Goal: Task Accomplishment & Management: Complete application form

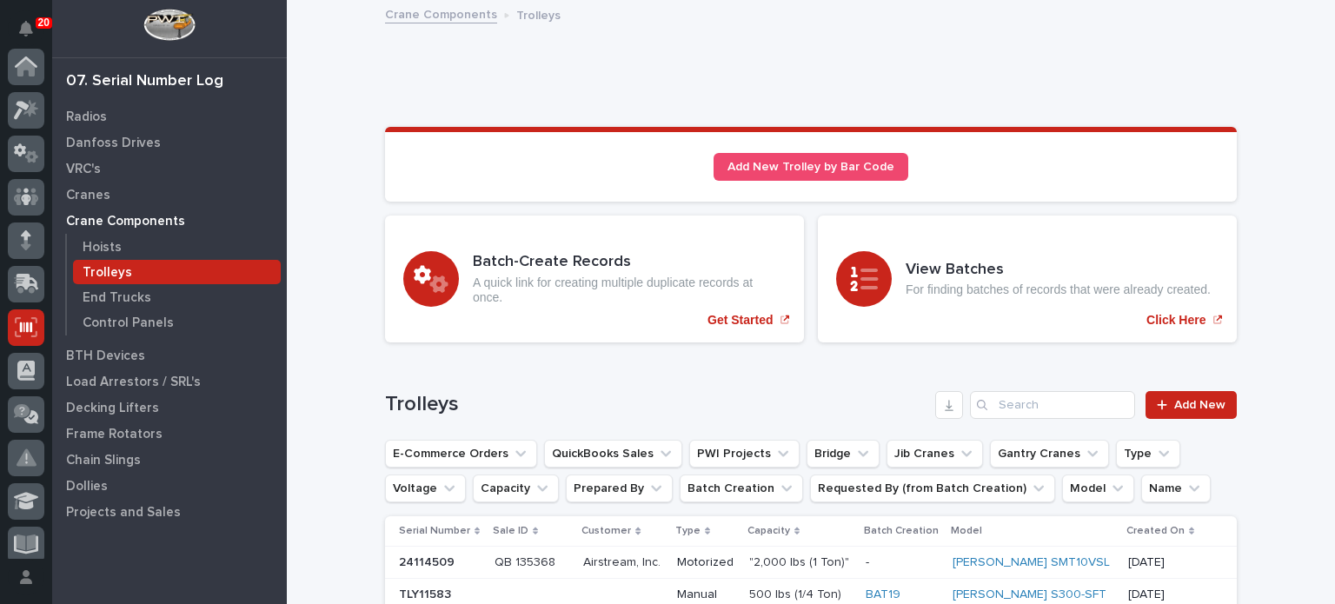
scroll to position [261, 0]
click at [111, 238] on div "Hoists" at bounding box center [177, 247] width 208 height 24
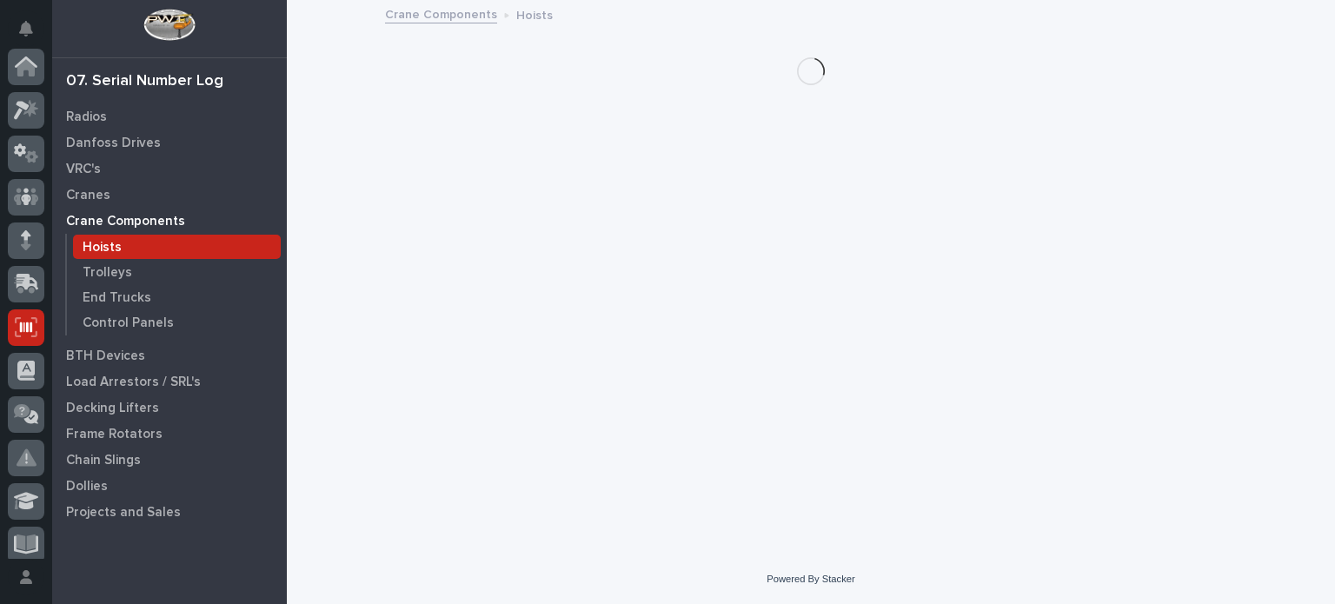
scroll to position [261, 0]
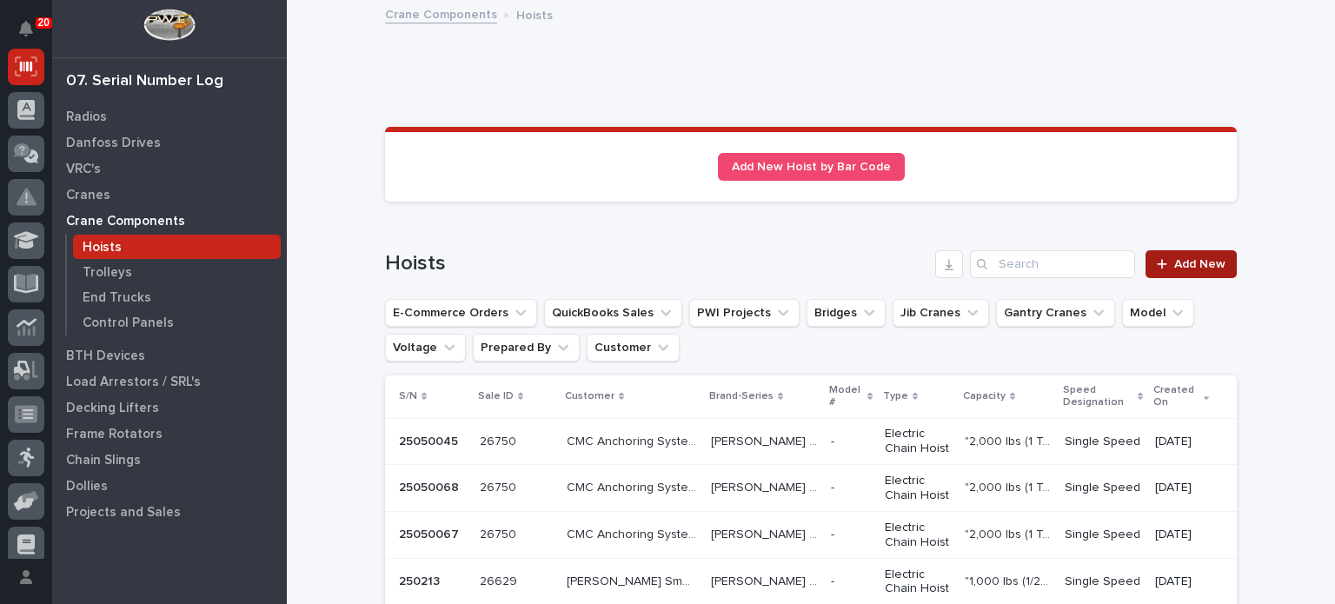
click at [1174, 265] on span "Add New" at bounding box center [1199, 264] width 51 height 12
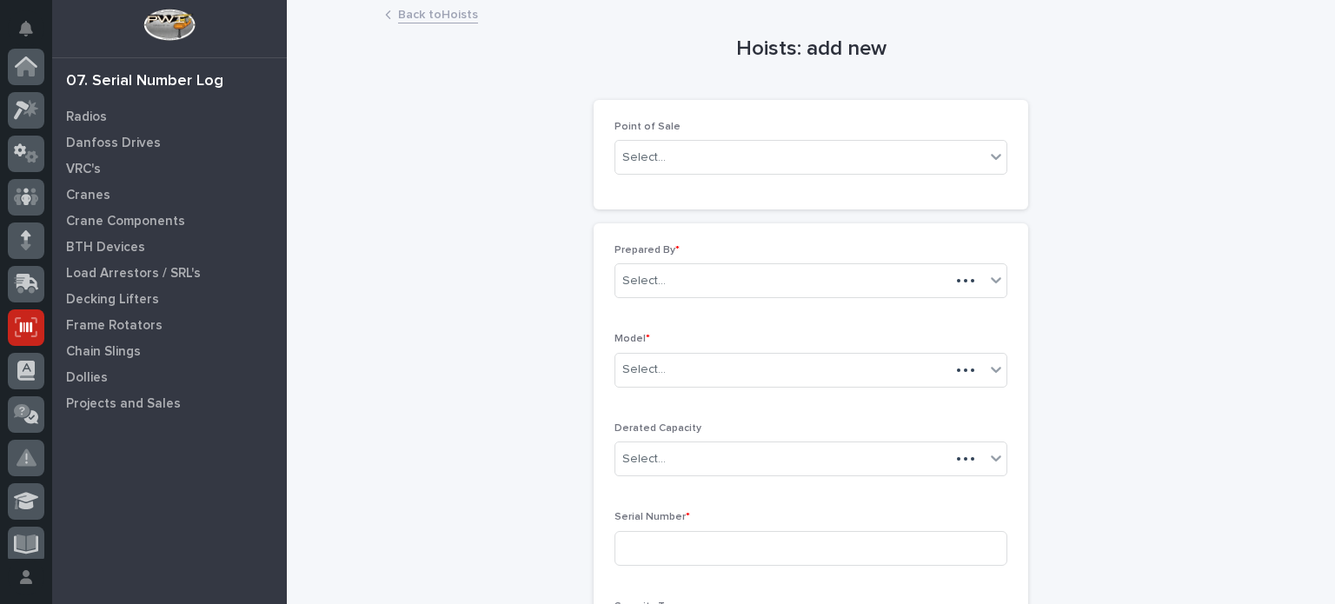
scroll to position [261, 0]
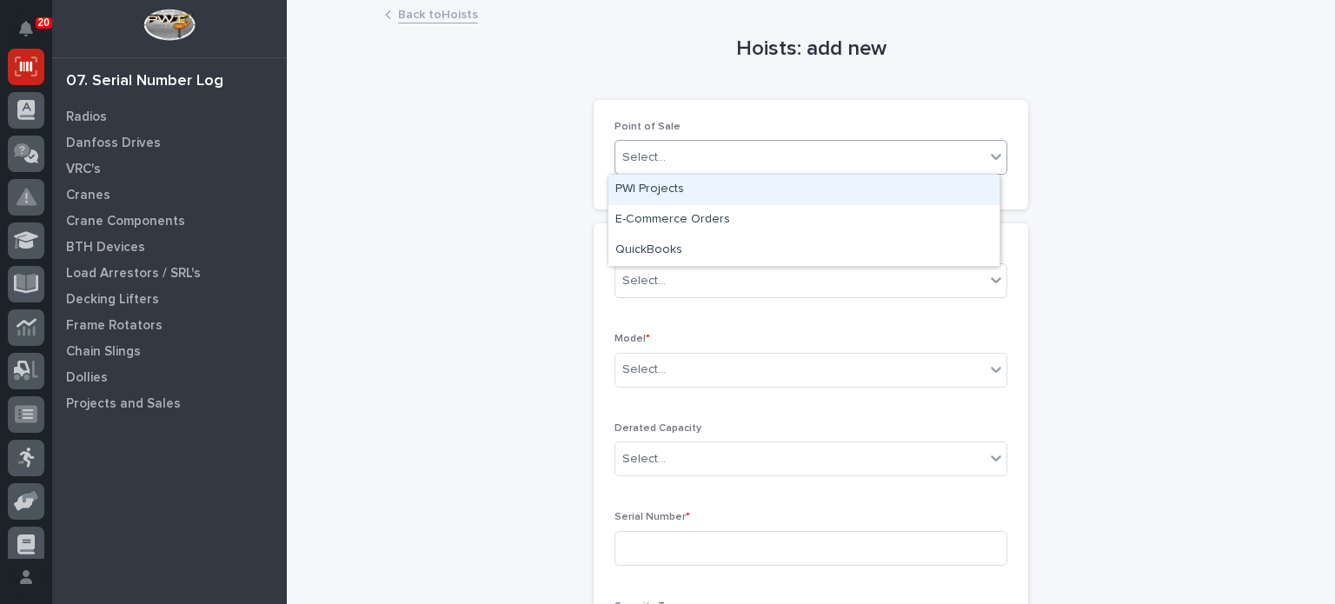
click at [862, 149] on div "Select..." at bounding box center [799, 157] width 369 height 29
click at [848, 194] on div "PWI Projects" at bounding box center [803, 190] width 391 height 30
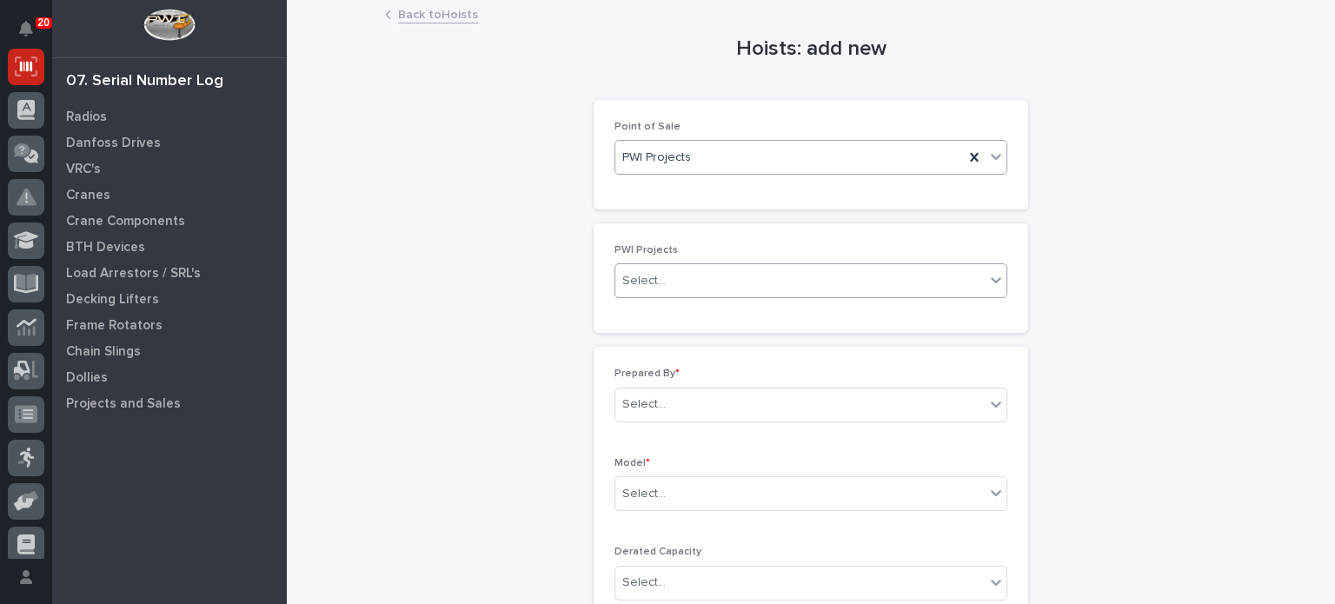
click at [829, 282] on div "Select..." at bounding box center [799, 281] width 369 height 29
type input "*****"
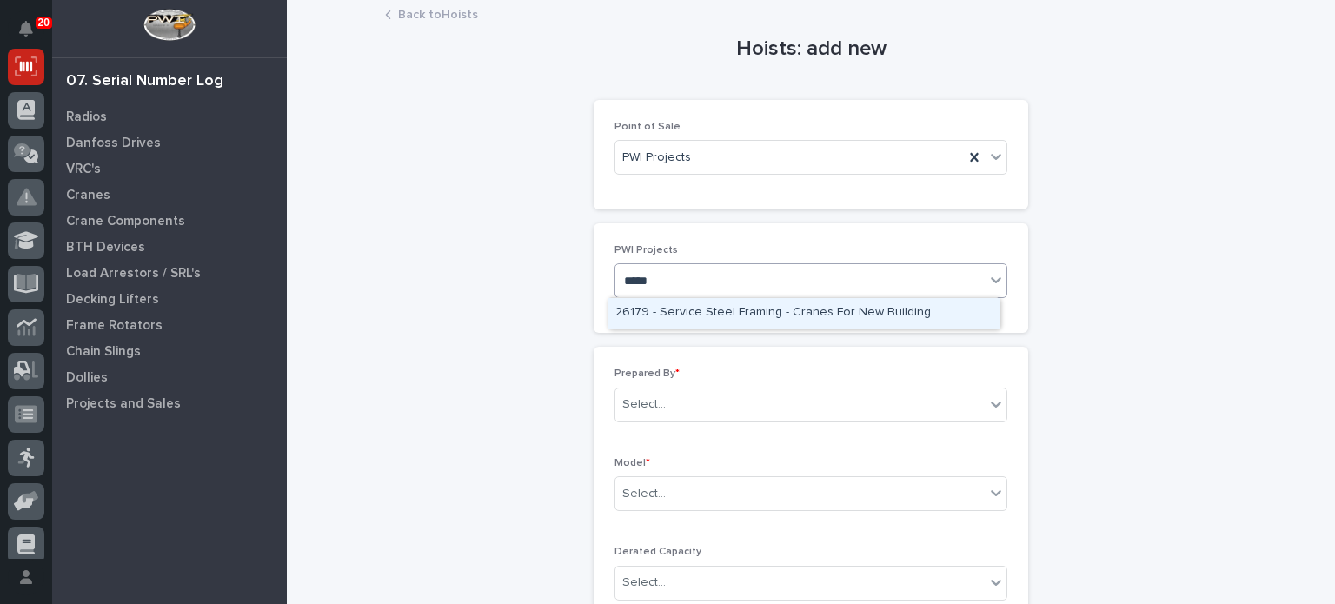
click at [831, 307] on div "26179 - Service Steel Framing - Cranes For New Building" at bounding box center [803, 313] width 391 height 30
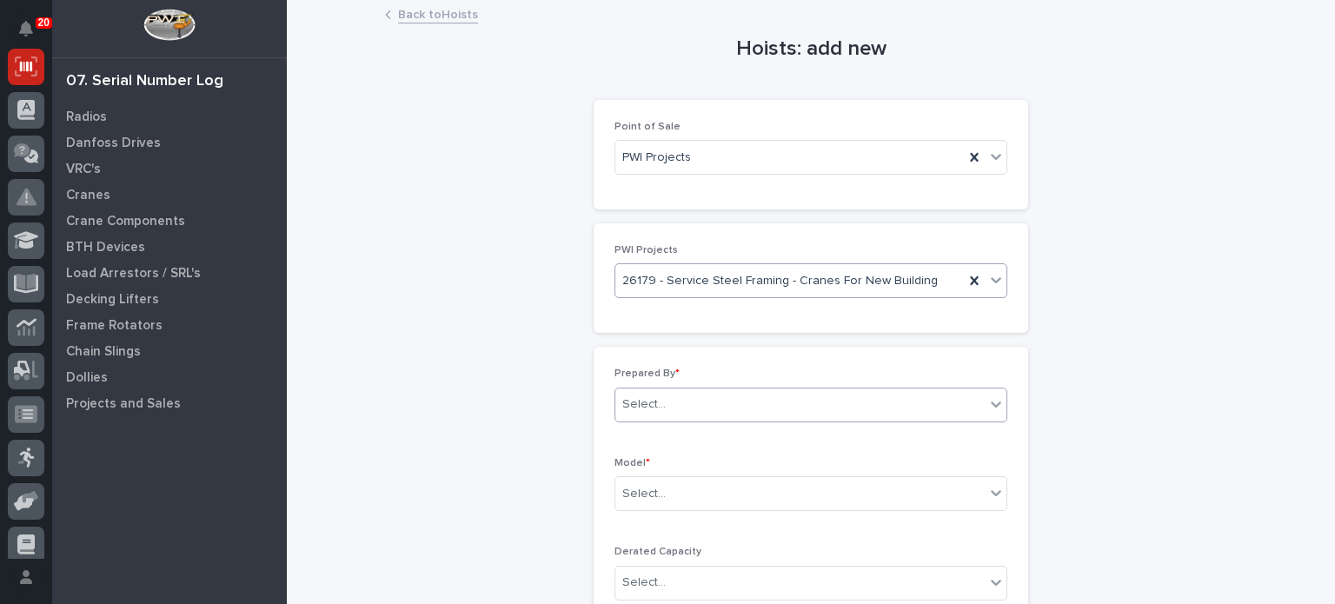
click at [827, 402] on div "Select..." at bounding box center [799, 404] width 369 height 29
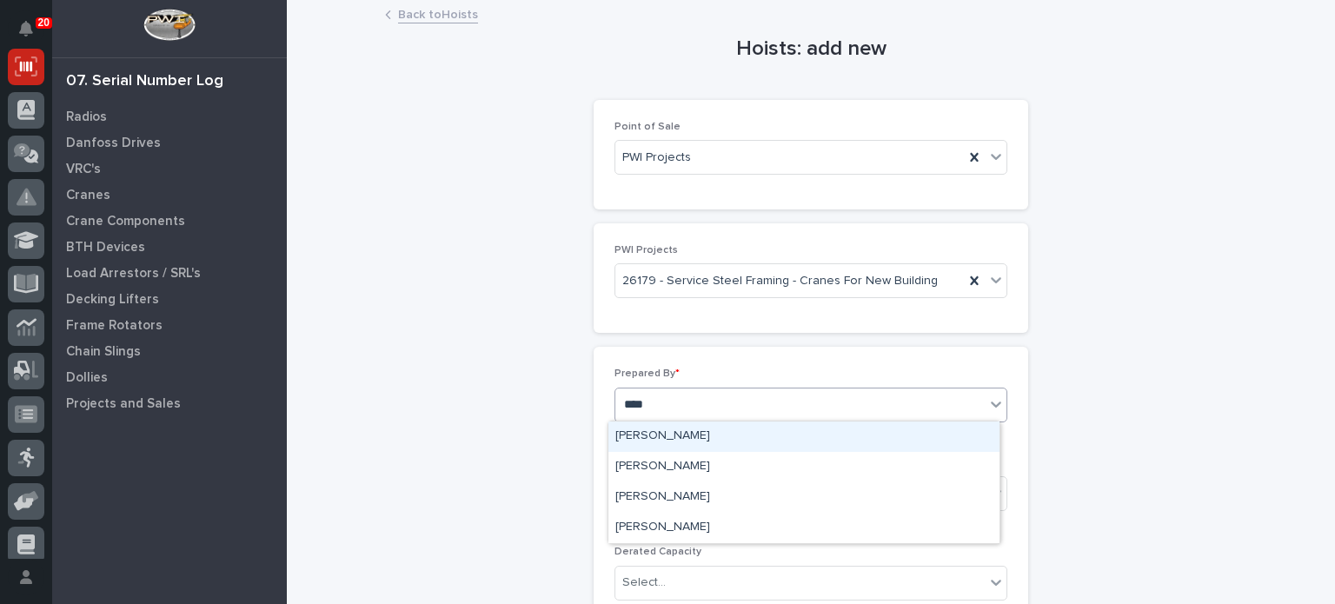
type input "*****"
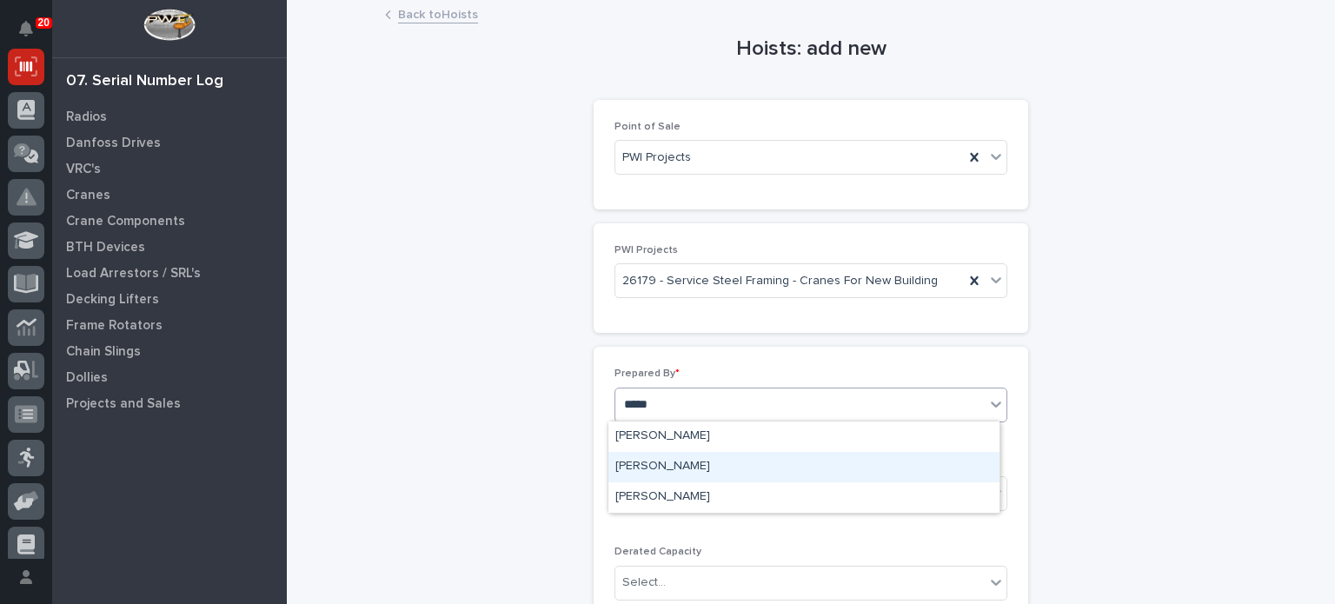
click at [821, 471] on div "[PERSON_NAME]" at bounding box center [803, 467] width 391 height 30
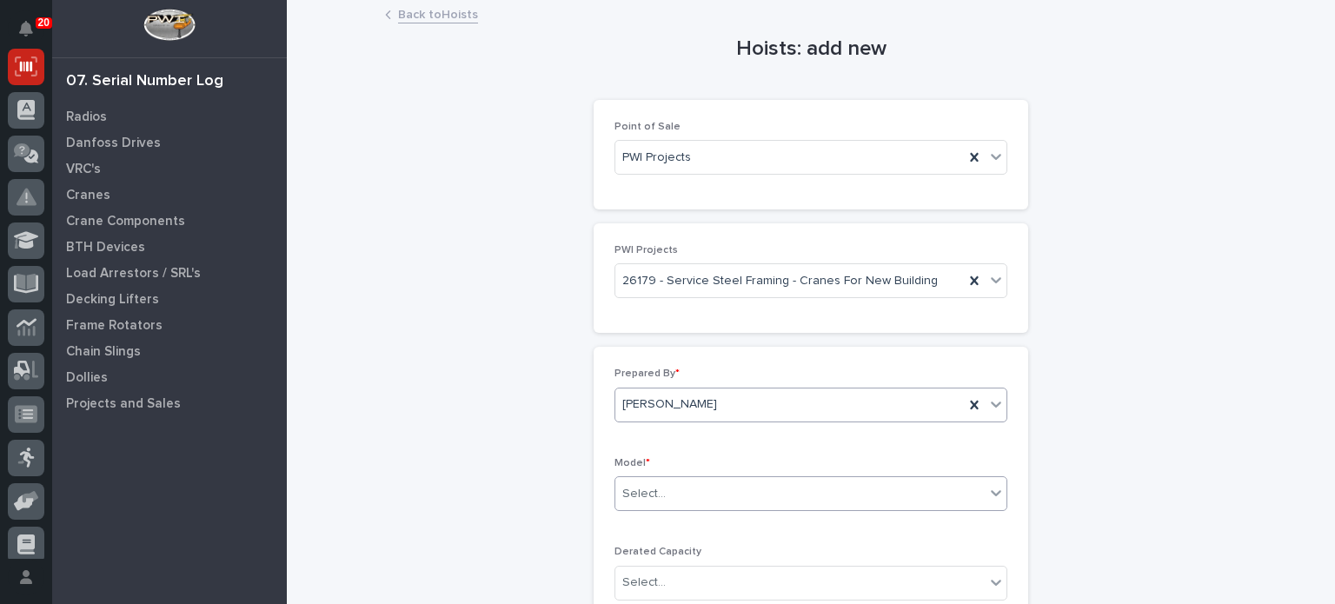
click at [821, 489] on div "Select..." at bounding box center [799, 494] width 369 height 29
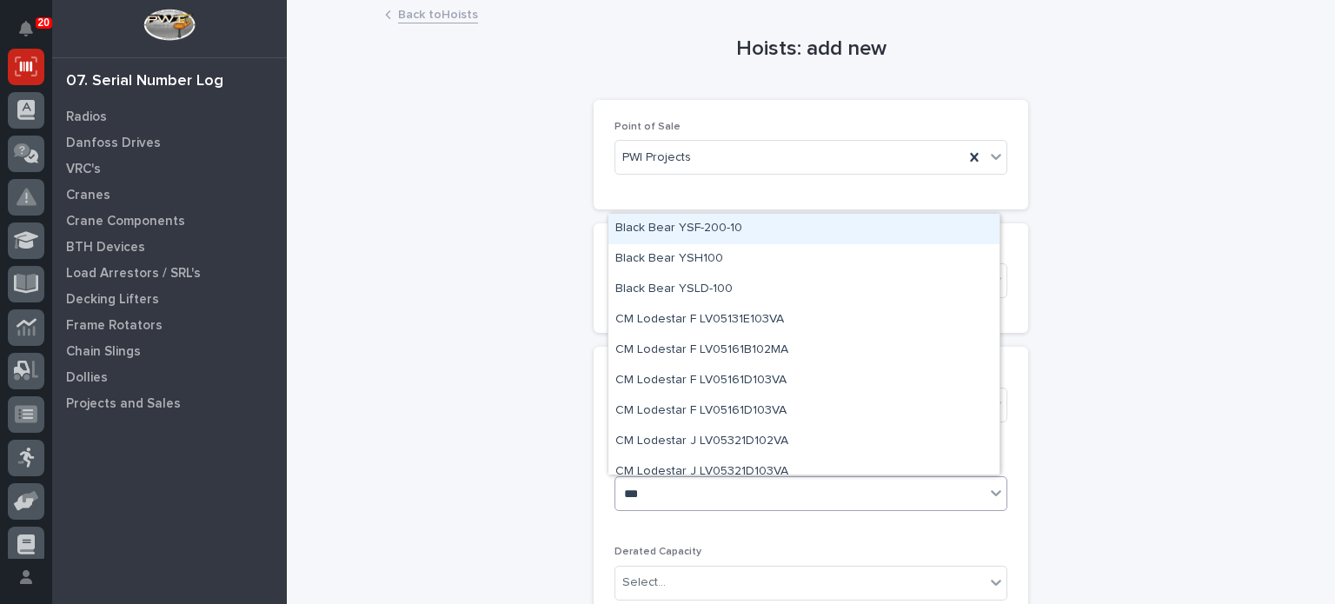
type input "****"
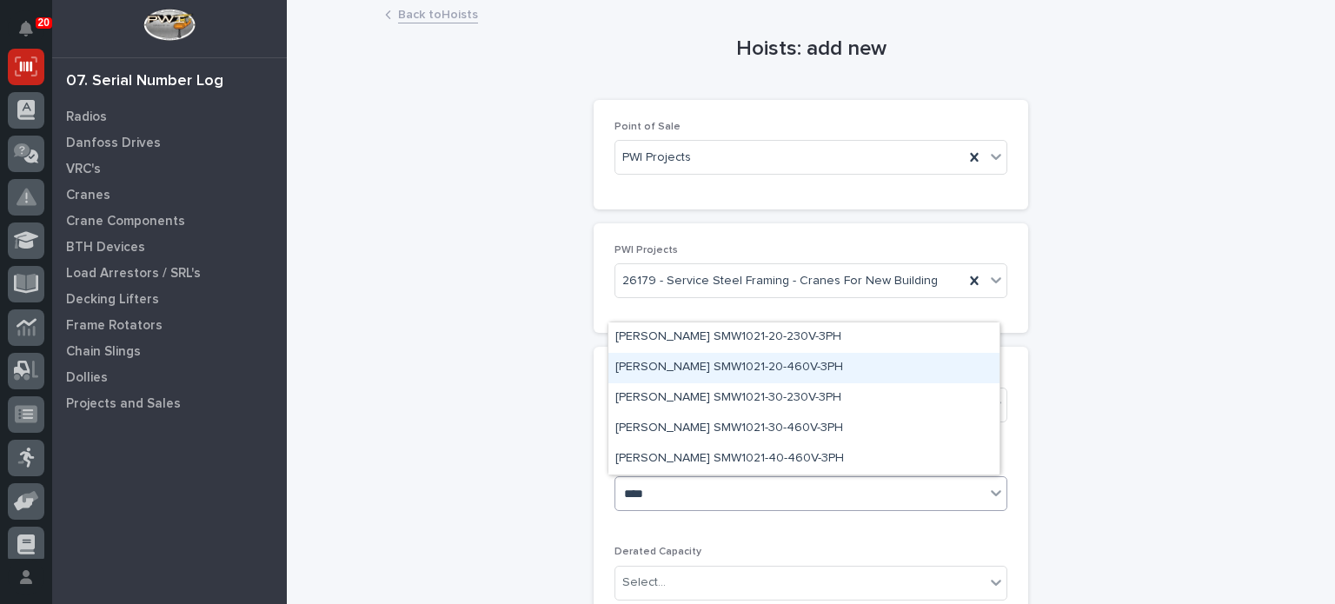
click at [744, 369] on div "[PERSON_NAME] SMW1021-20-460V-3PH" at bounding box center [803, 368] width 391 height 30
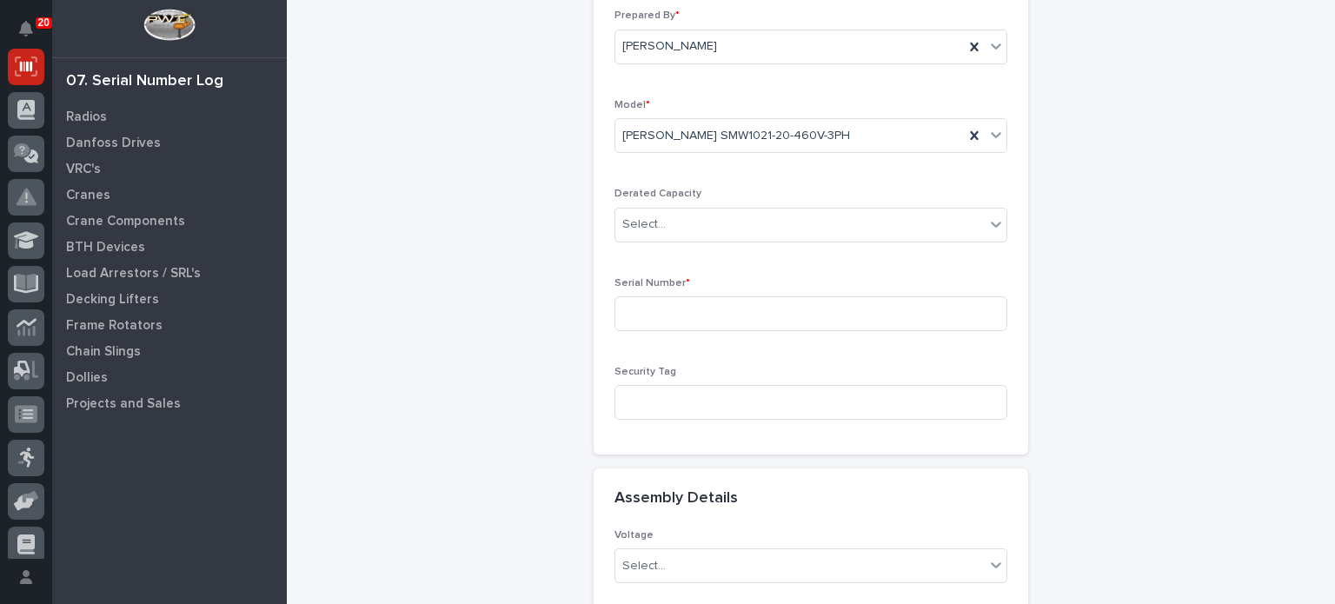
scroll to position [360, 0]
click at [919, 313] on input at bounding box center [810, 312] width 393 height 35
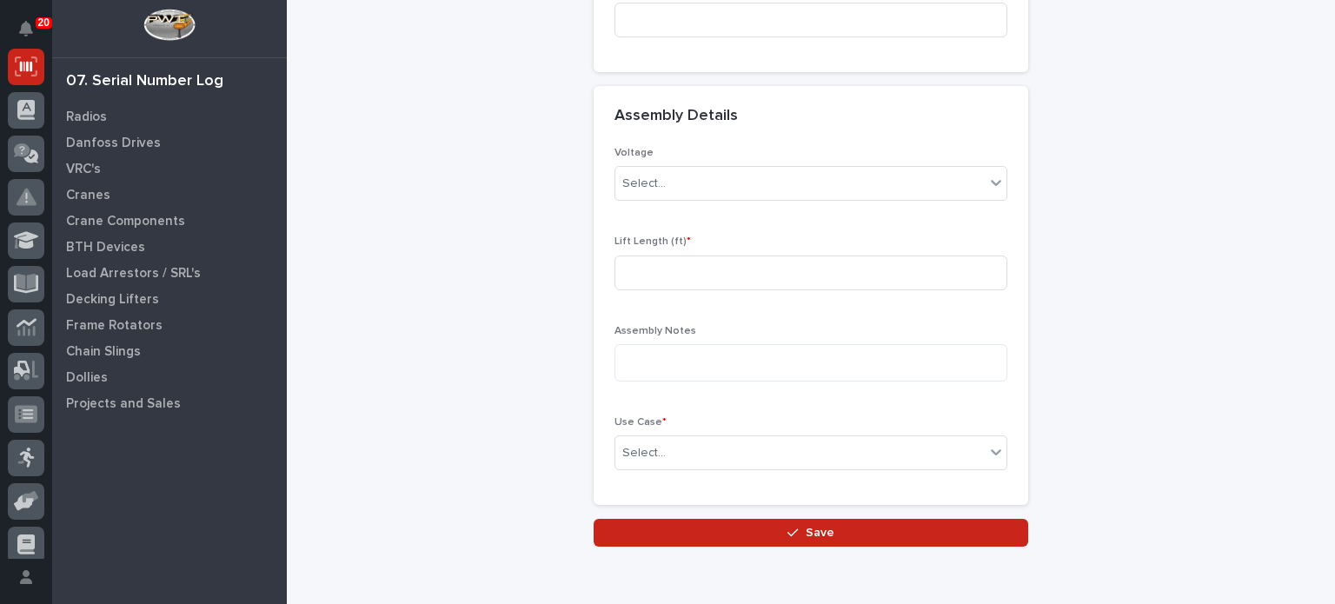
scroll to position [742, 0]
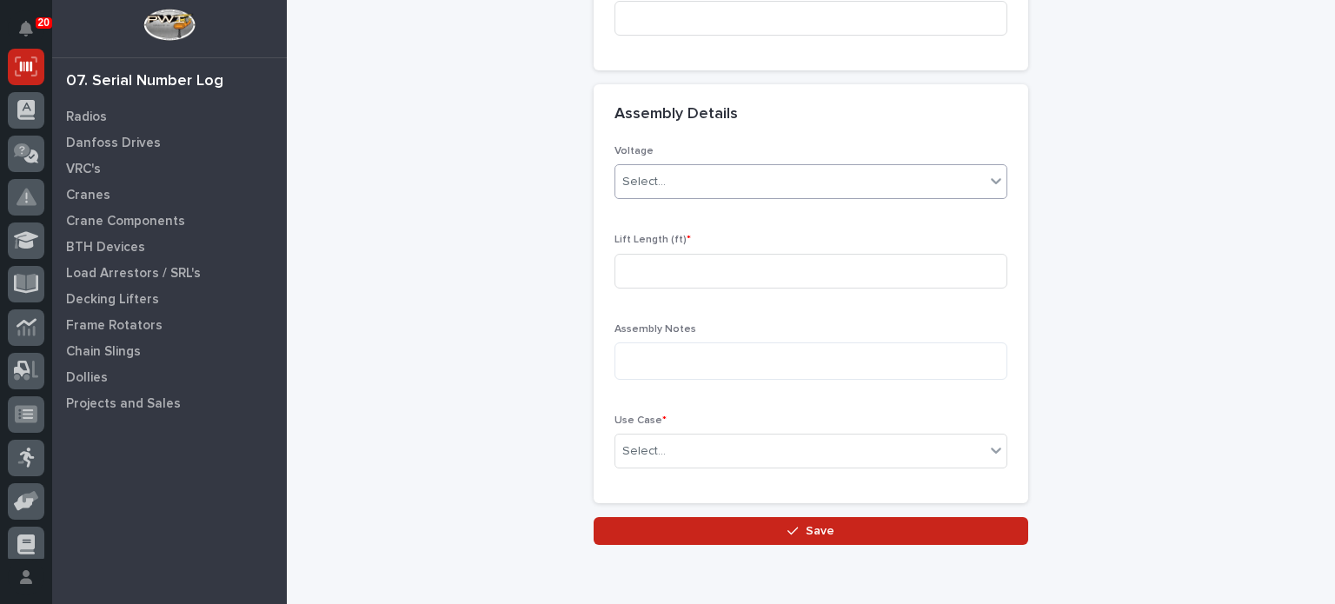
type input "25061001"
click at [991, 183] on icon at bounding box center [995, 180] width 17 height 17
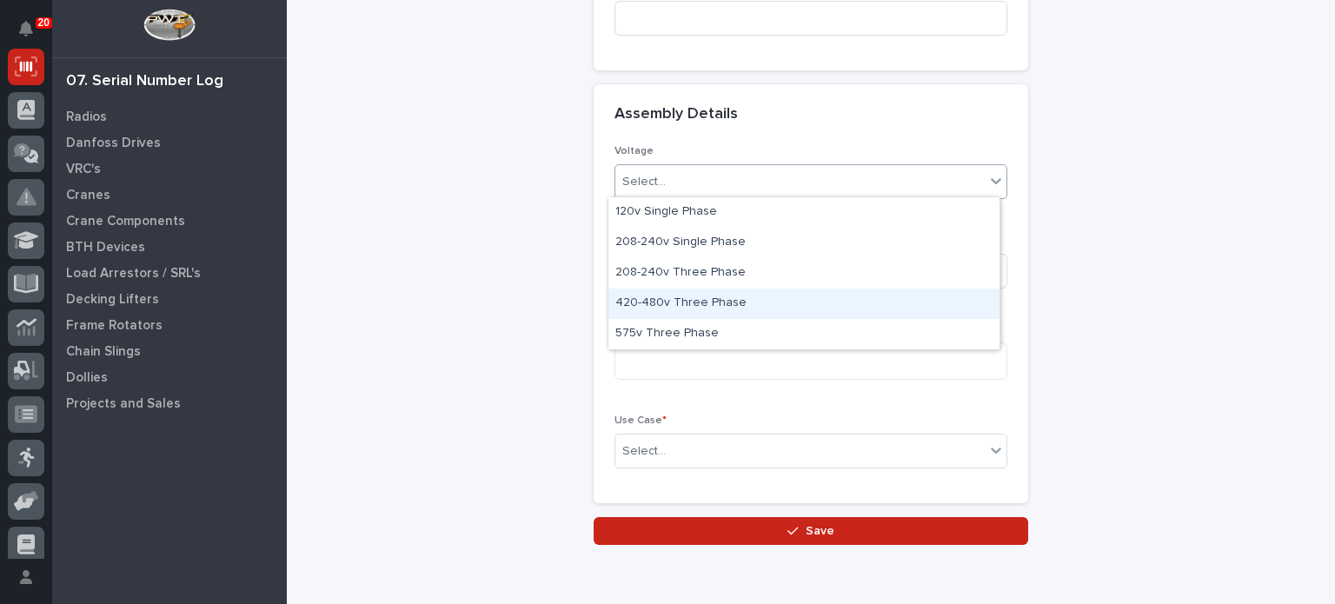
click at [960, 304] on div "420-480v Three Phase" at bounding box center [803, 304] width 391 height 30
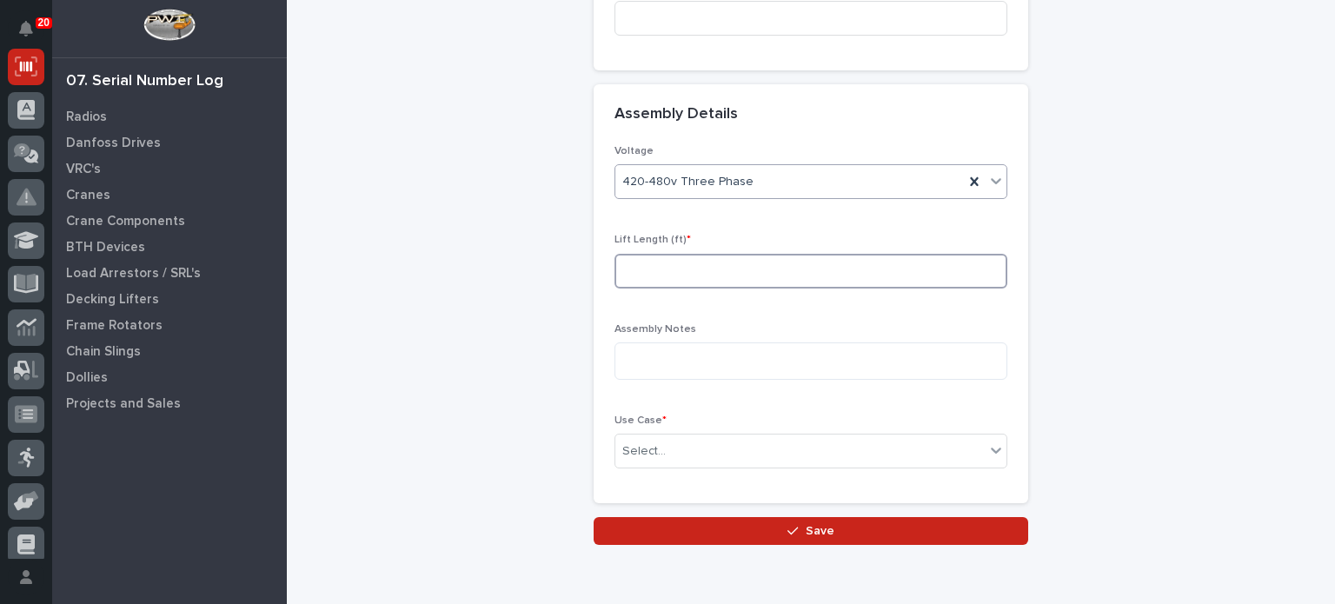
click at [923, 264] on input at bounding box center [810, 271] width 393 height 35
type input "20"
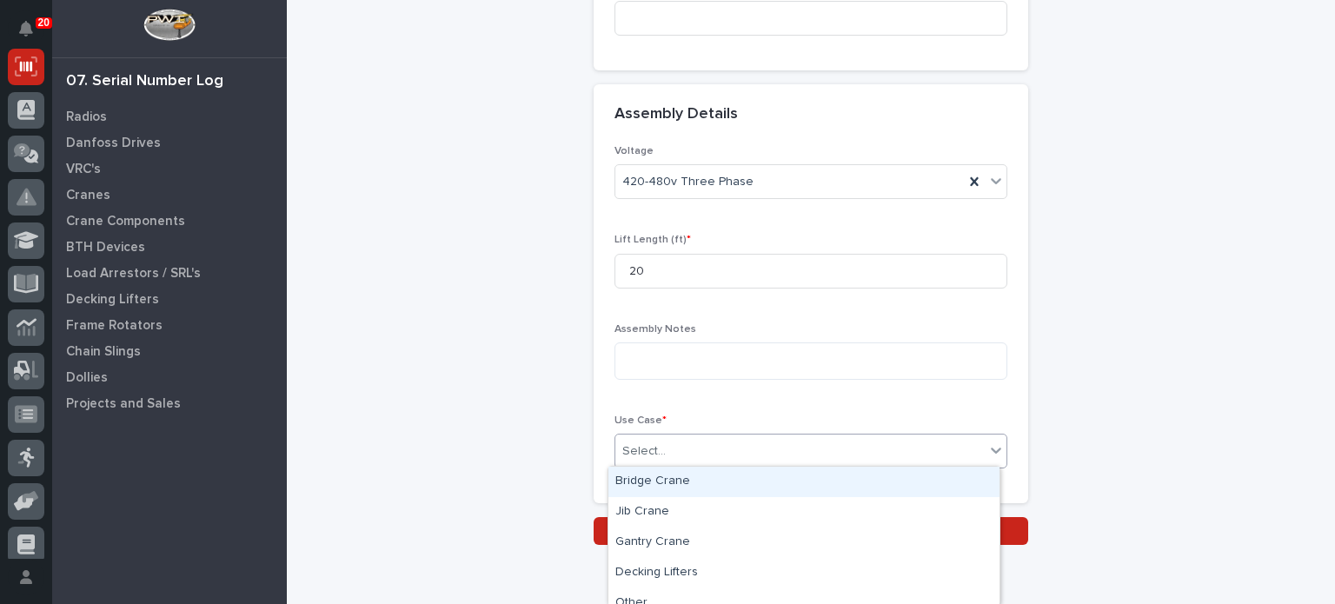
click at [989, 448] on icon at bounding box center [995, 450] width 17 height 17
click at [916, 476] on div "Bridge Crane" at bounding box center [803, 482] width 391 height 30
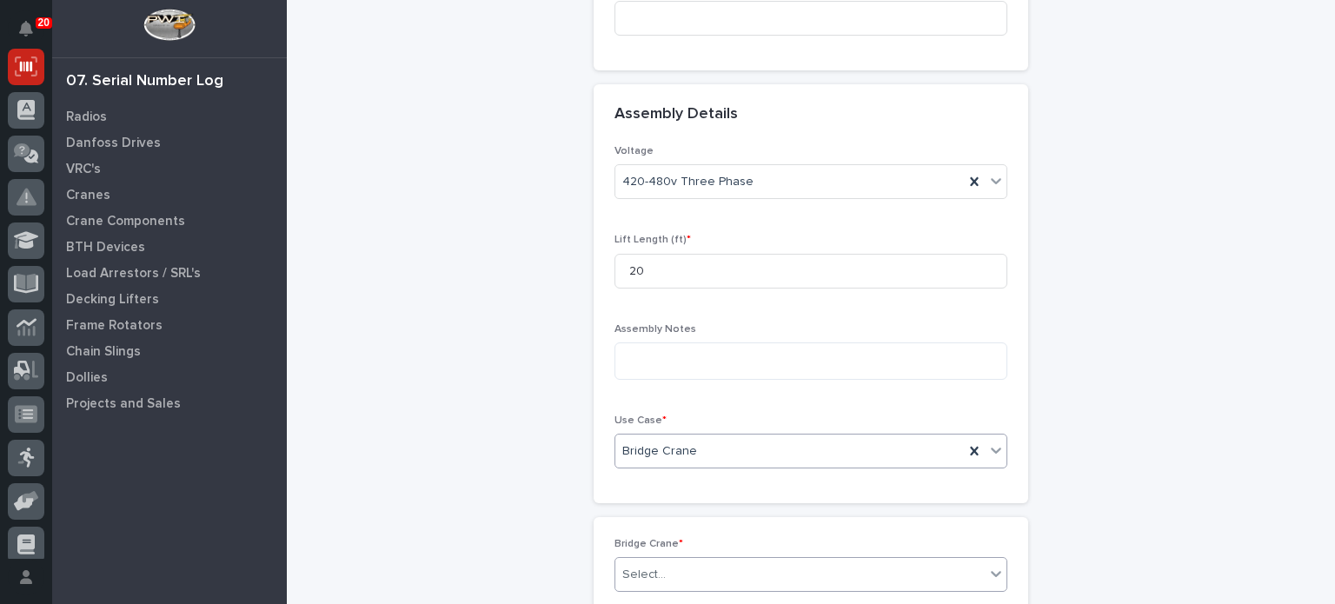
click at [847, 573] on div "Select..." at bounding box center [799, 575] width 369 height 29
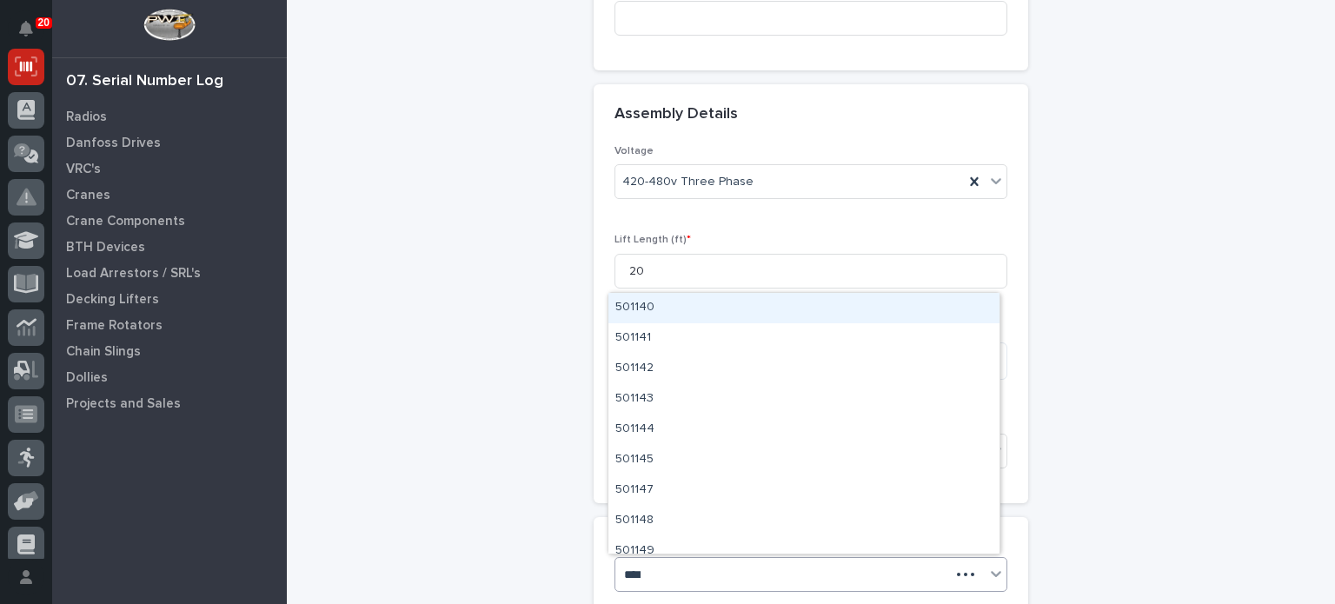
type input "*****"
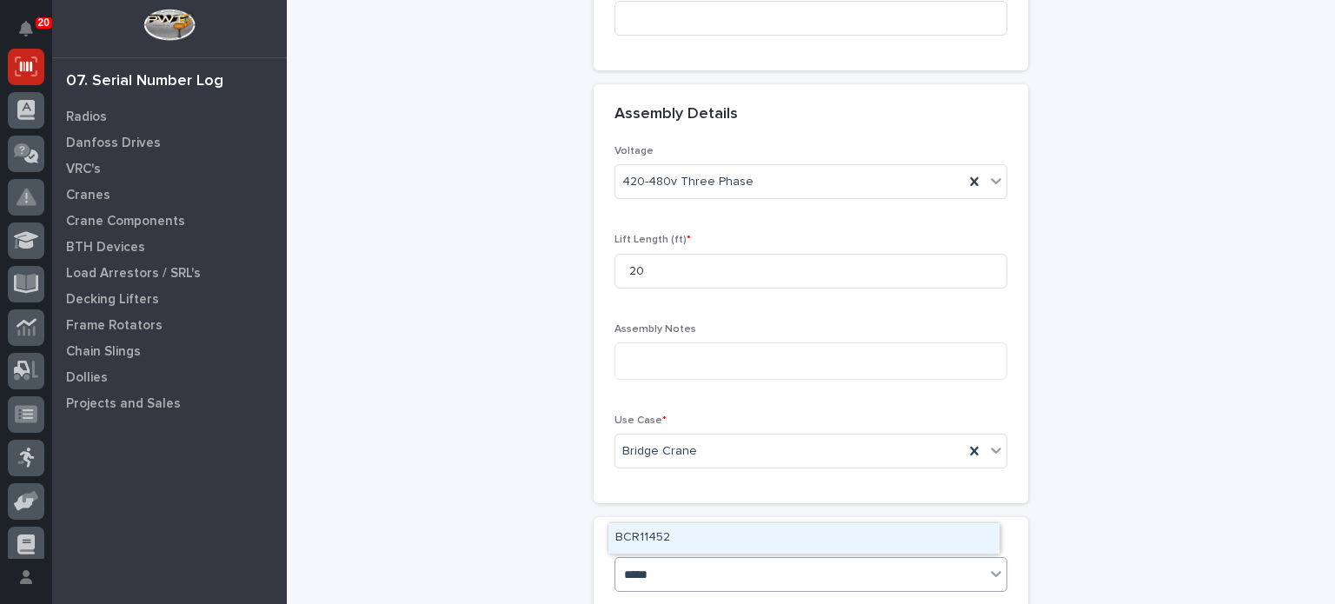
click at [838, 535] on div "BCR11452" at bounding box center [803, 538] width 391 height 30
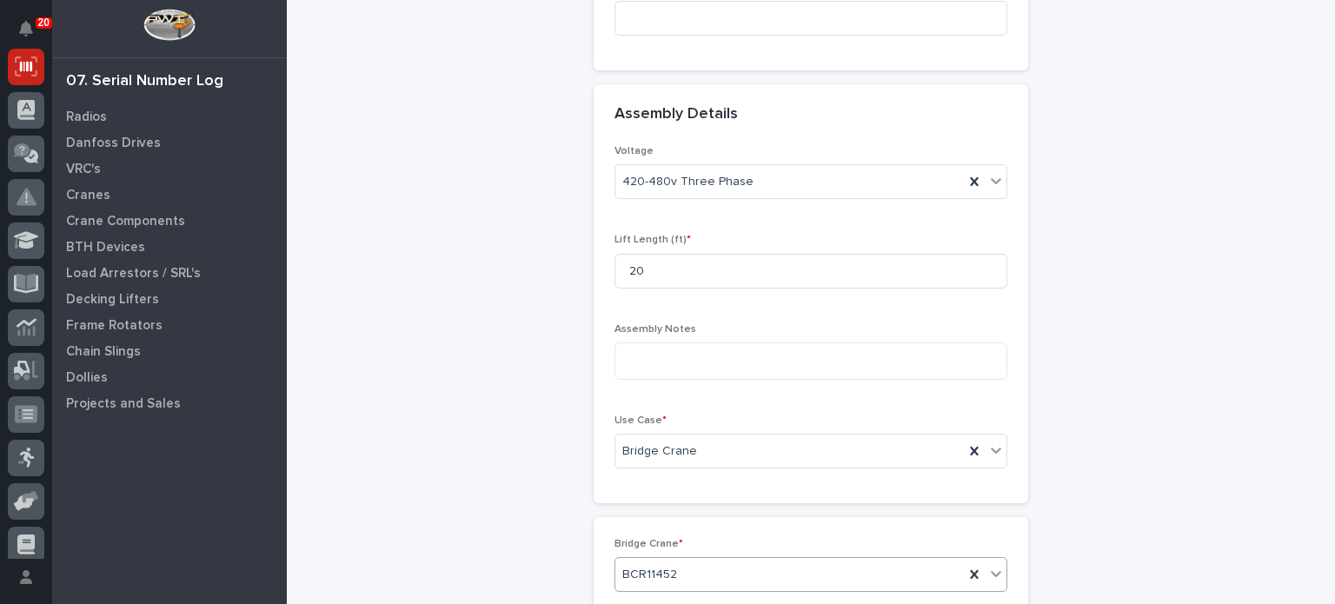
scroll to position [940, 0]
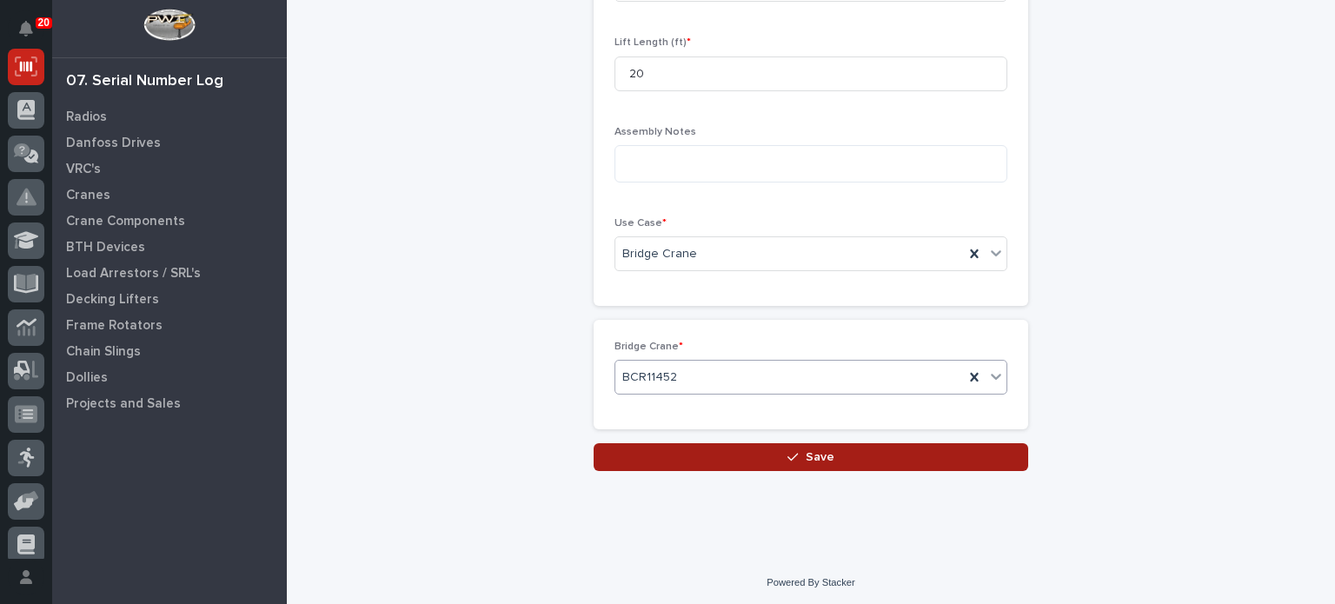
click at [885, 455] on button "Save" at bounding box center [811, 457] width 435 height 28
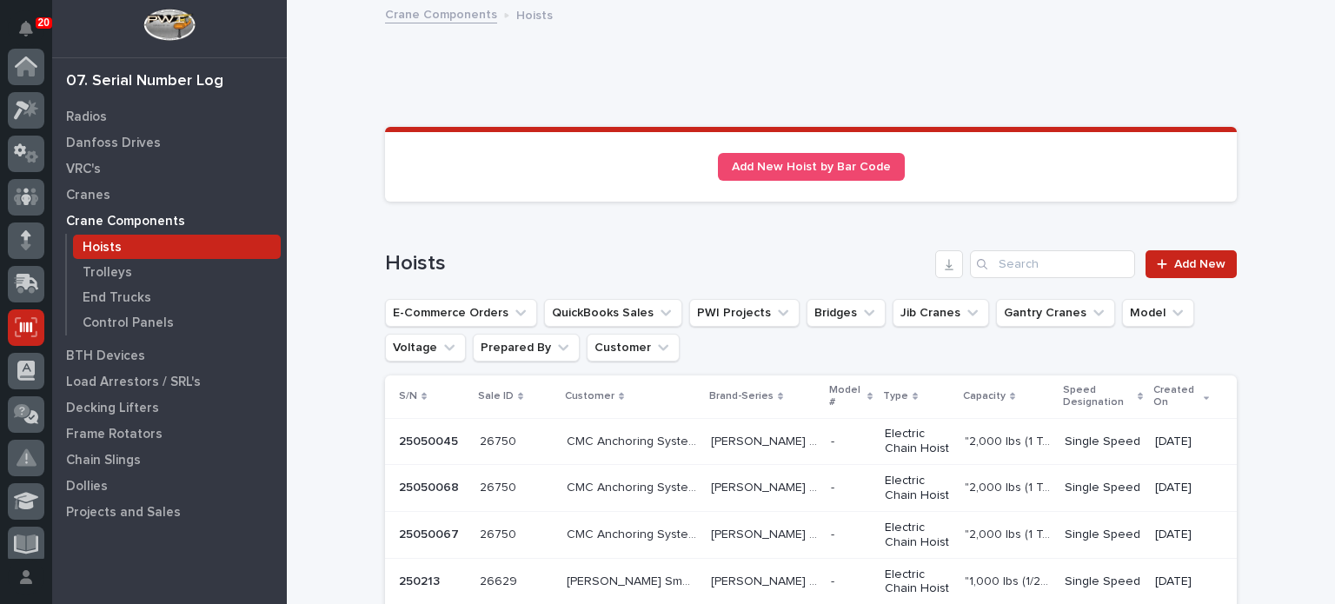
scroll to position [261, 0]
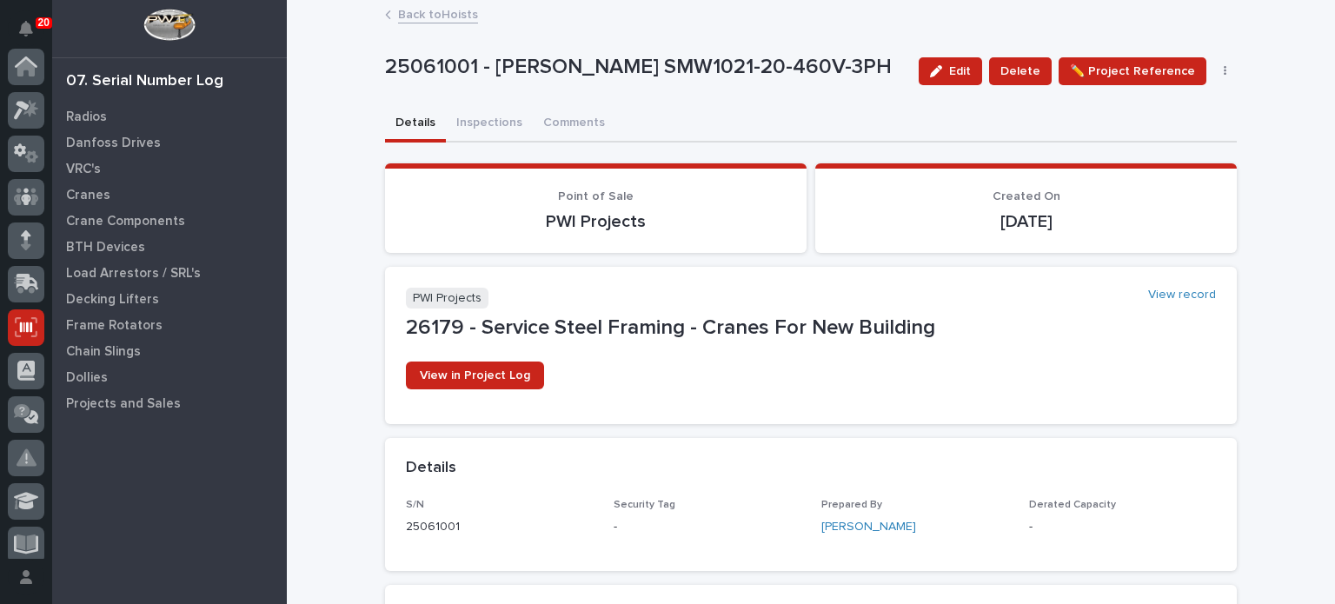
scroll to position [261, 0]
click at [481, 113] on button "Inspections" at bounding box center [489, 124] width 87 height 37
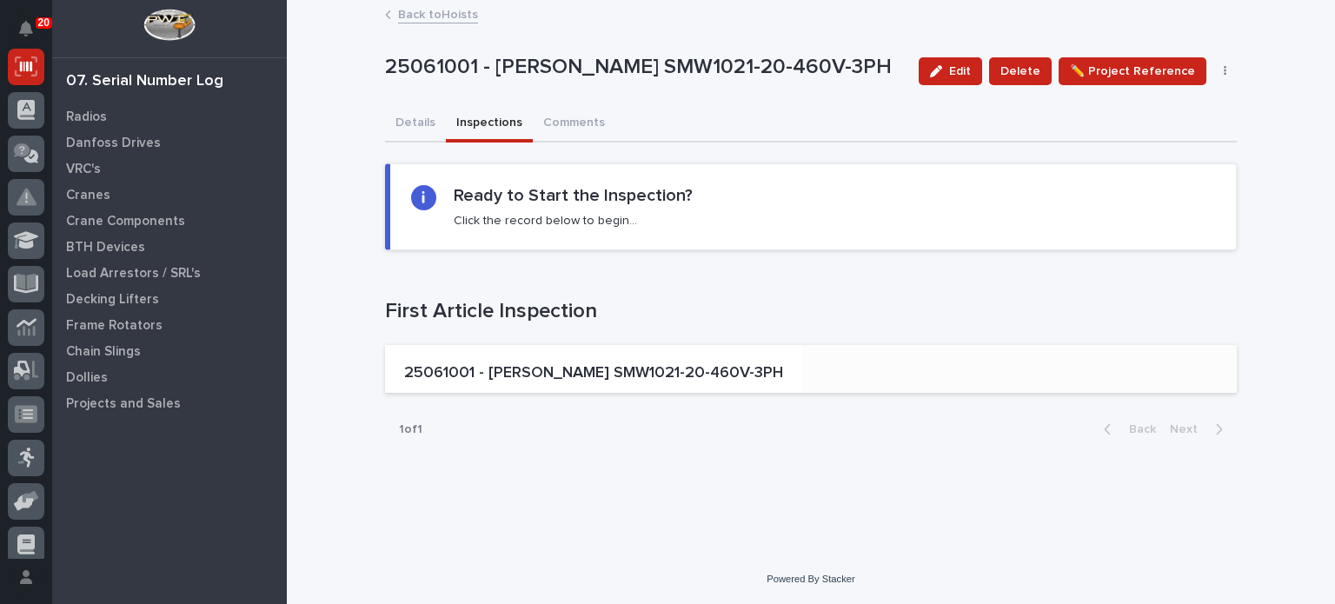
click at [546, 357] on div "25061001 - [PERSON_NAME] SMW1021-20-460V-3PH" at bounding box center [593, 375] width 393 height 37
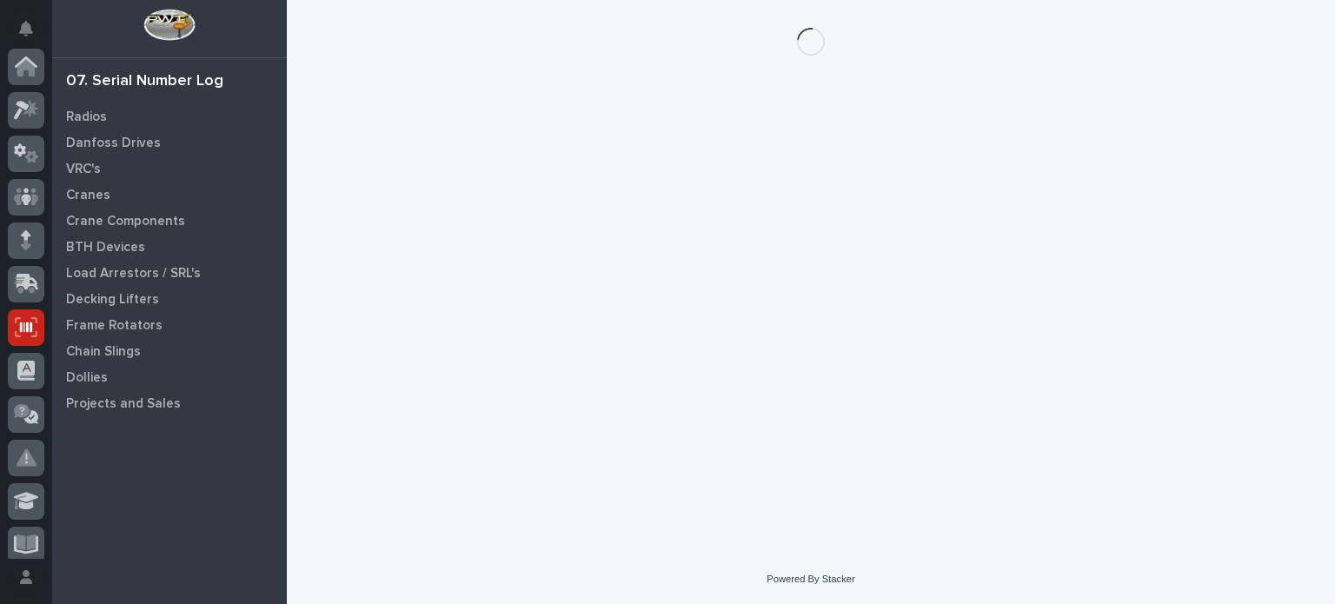
scroll to position [261, 0]
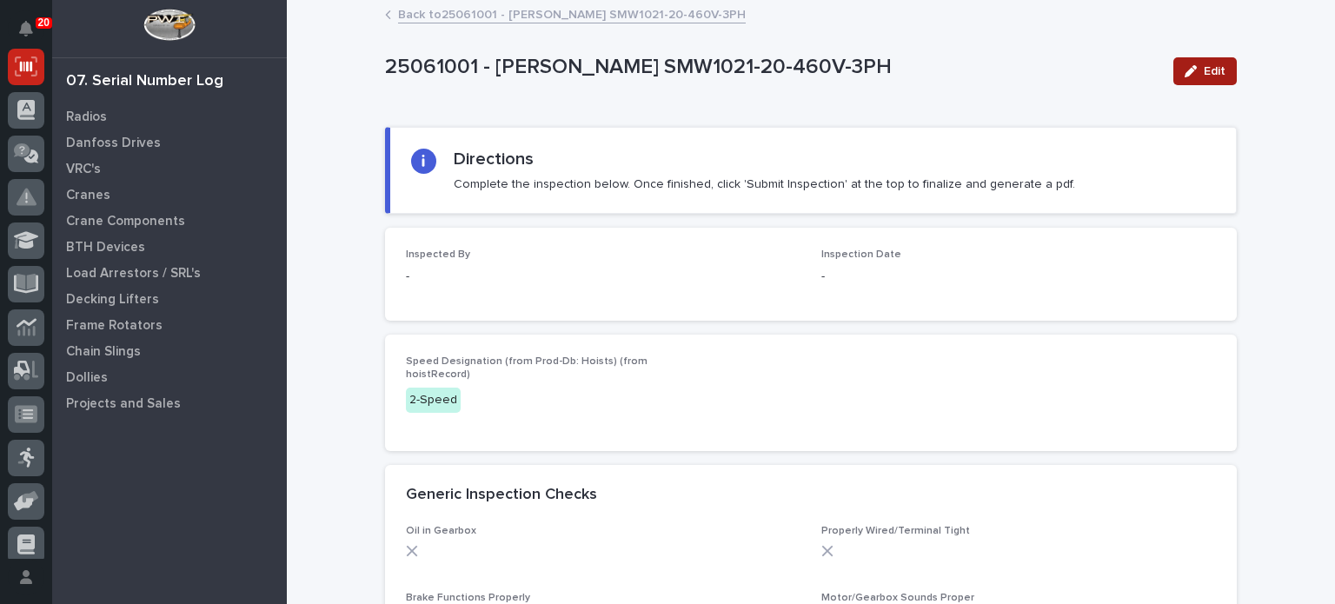
click at [1192, 76] on button "Edit" at bounding box center [1204, 71] width 63 height 28
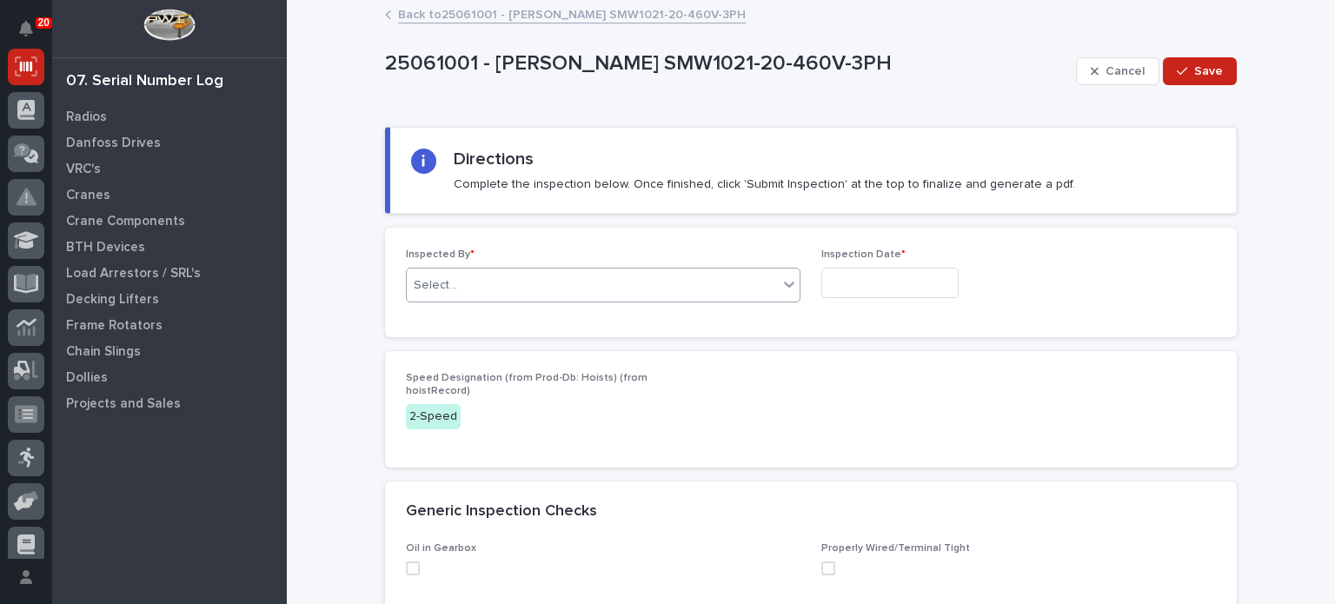
click at [761, 281] on div "Select..." at bounding box center [592, 285] width 371 height 29
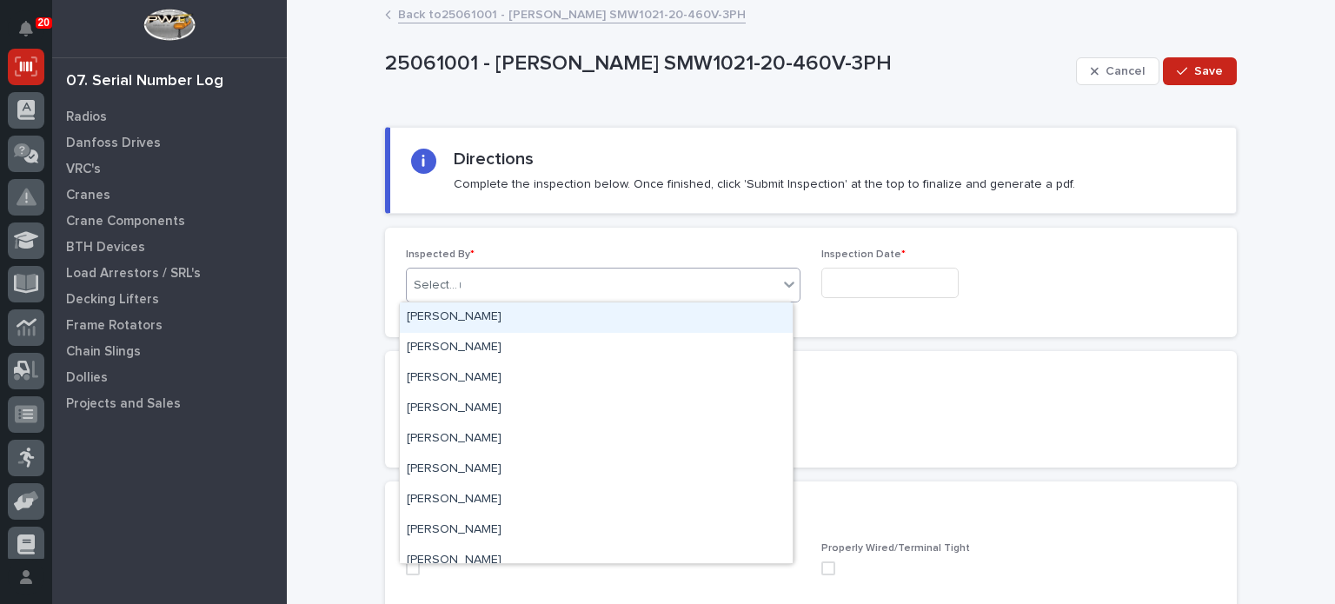
type input "****"
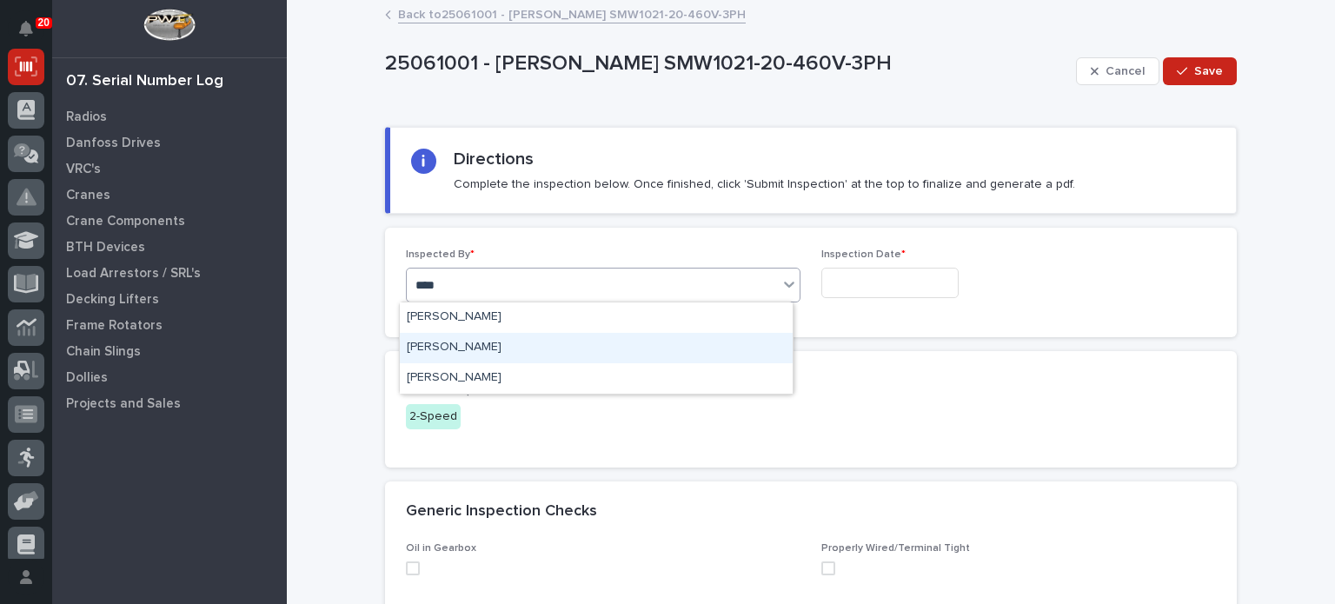
click at [724, 347] on div "[PERSON_NAME]" at bounding box center [596, 348] width 393 height 30
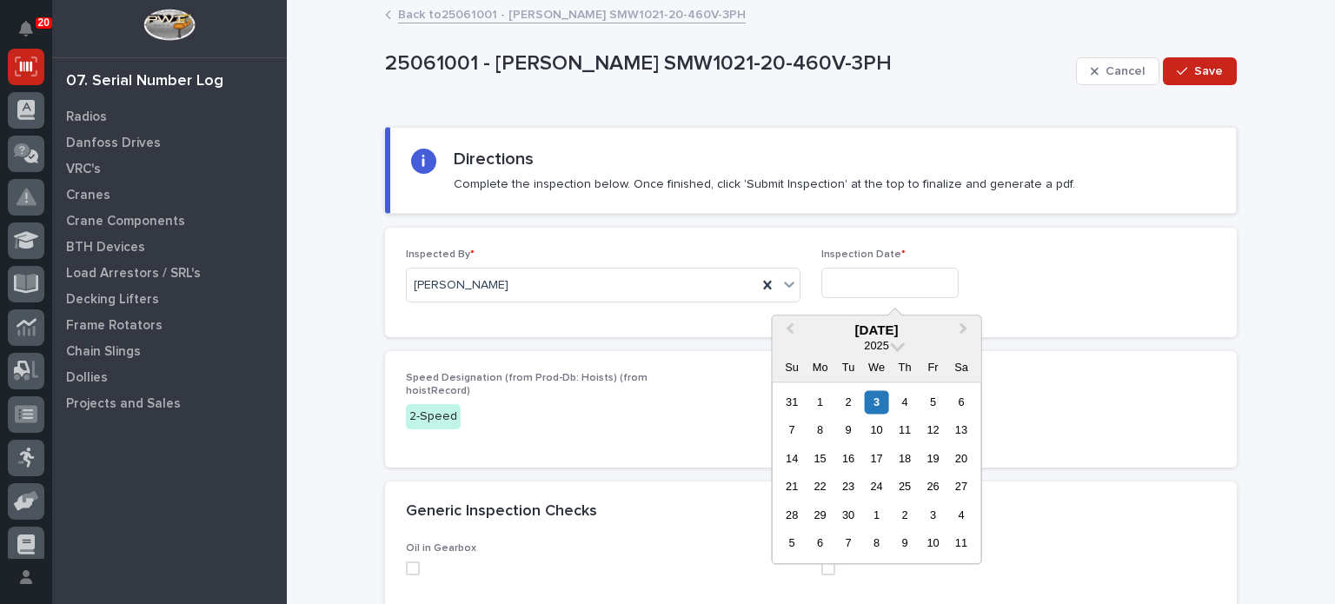
click at [837, 292] on input "text" at bounding box center [889, 283] width 137 height 30
click at [877, 400] on div "3" at bounding box center [876, 401] width 23 height 23
type input "**********"
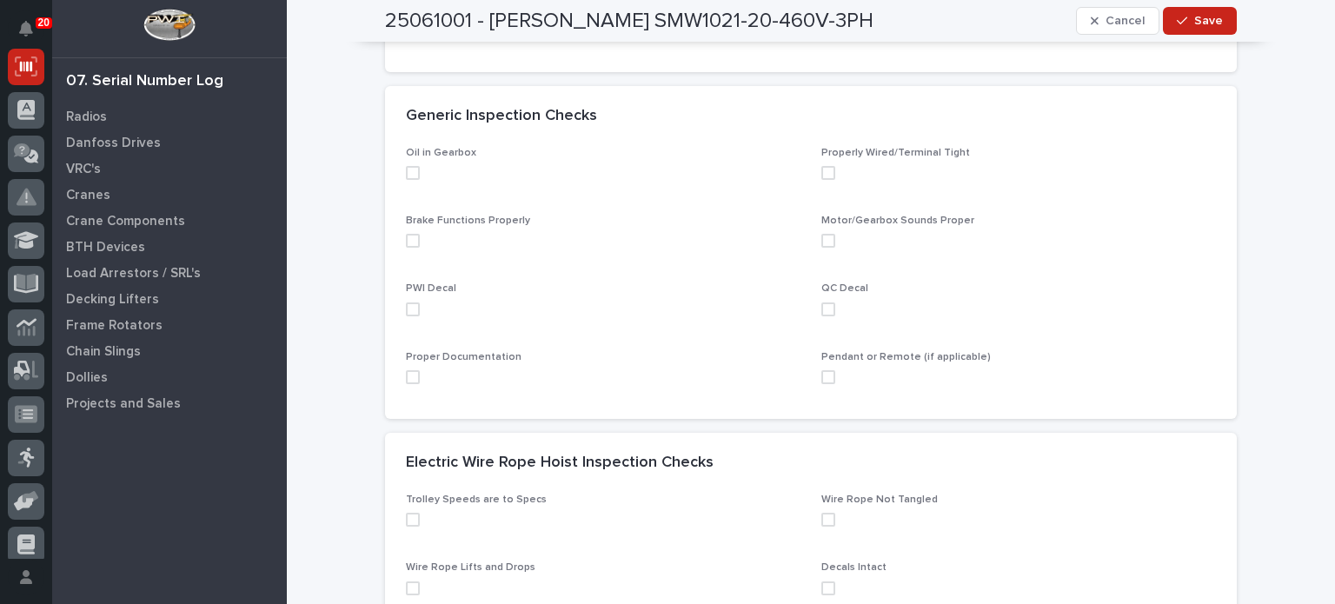
scroll to position [412, 0]
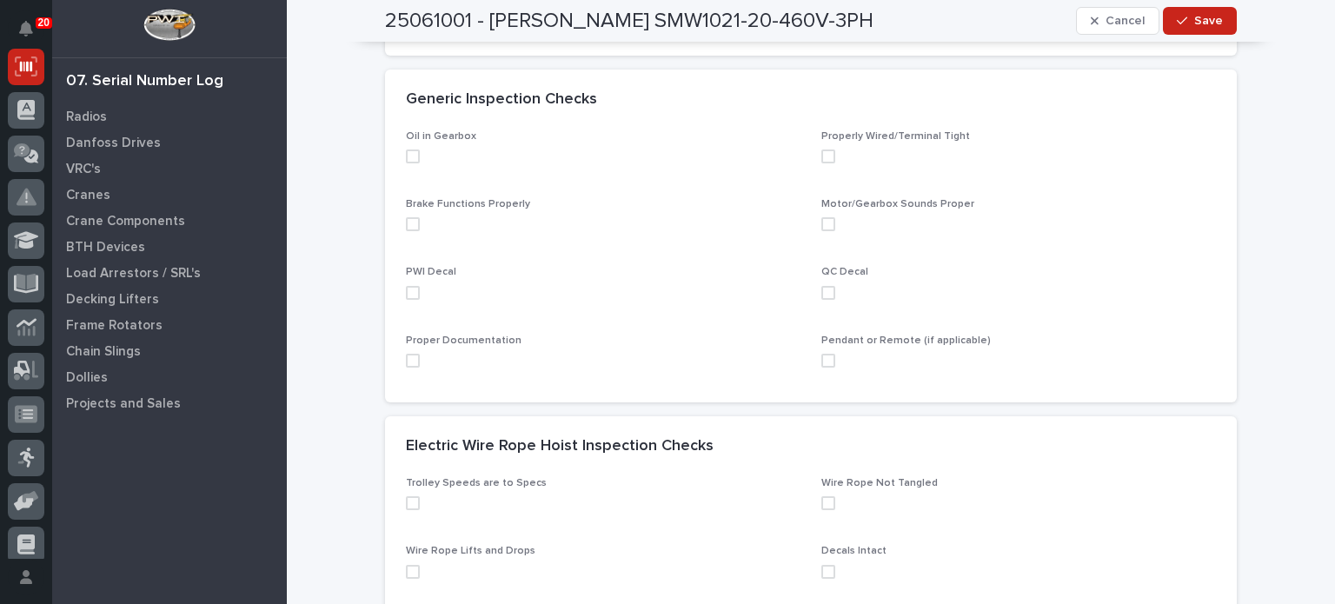
click at [407, 162] on span at bounding box center [413, 156] width 14 height 14
click at [406, 226] on span at bounding box center [413, 224] width 14 height 14
click at [406, 297] on span at bounding box center [413, 293] width 14 height 14
click at [408, 363] on span at bounding box center [413, 361] width 14 height 14
click at [821, 364] on span at bounding box center [828, 361] width 14 height 14
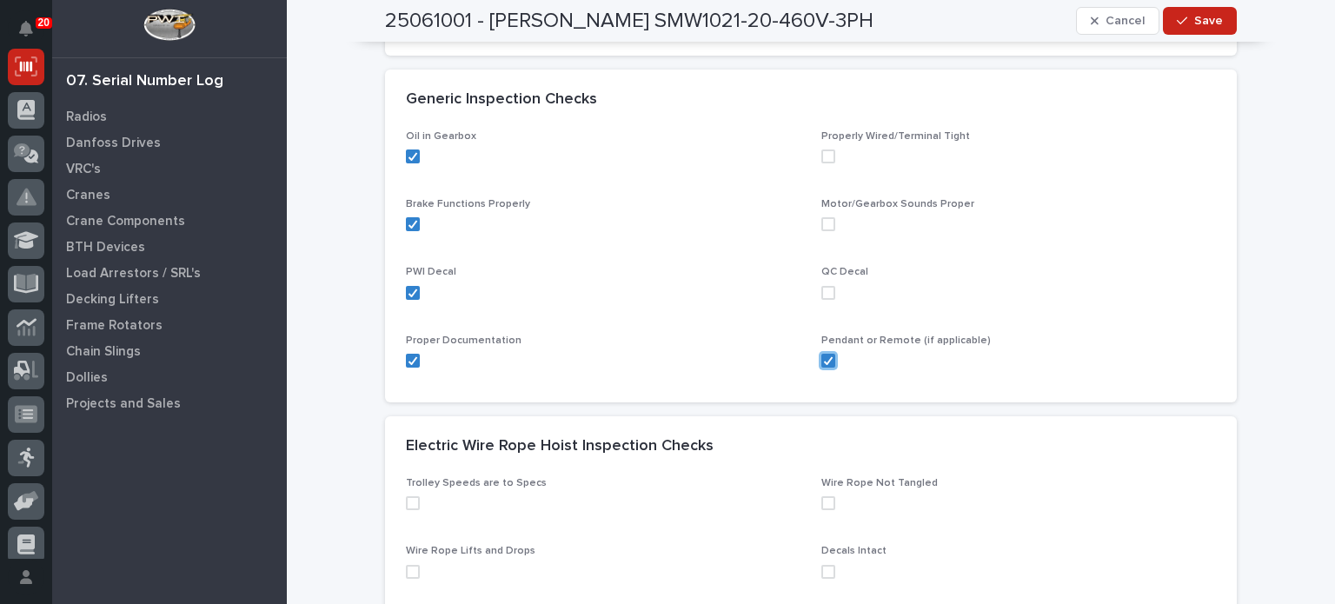
click at [823, 290] on span at bounding box center [828, 293] width 14 height 14
click at [824, 222] on span at bounding box center [828, 224] width 14 height 14
click at [824, 152] on span at bounding box center [828, 156] width 14 height 14
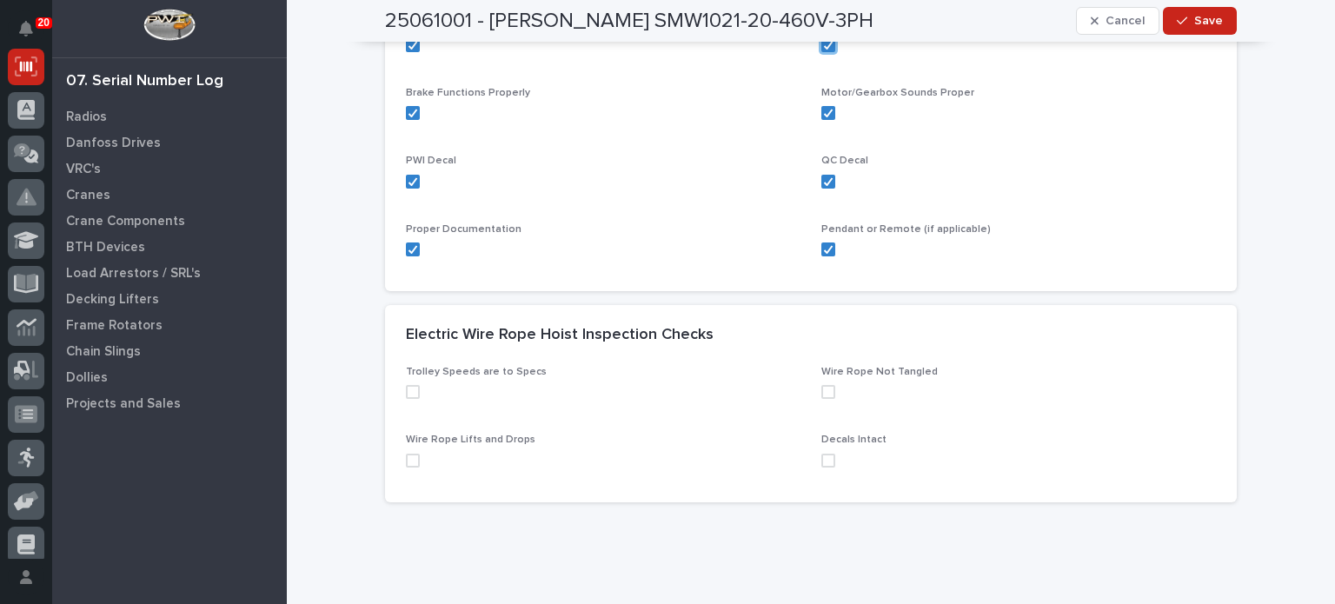
scroll to position [570, 0]
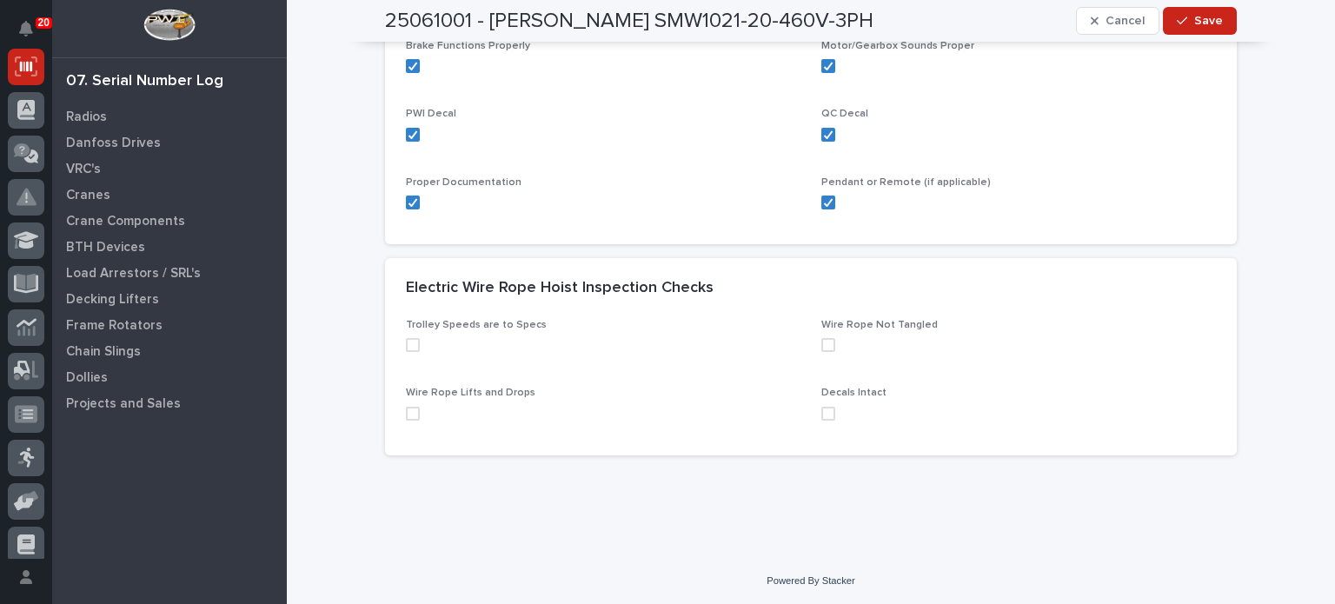
click at [406, 347] on span at bounding box center [413, 345] width 14 height 14
click at [406, 415] on span at bounding box center [413, 414] width 14 height 14
click at [824, 415] on span at bounding box center [828, 414] width 14 height 14
click at [827, 341] on span at bounding box center [828, 345] width 14 height 14
click at [1186, 23] on div "button" at bounding box center [1185, 21] width 17 height 12
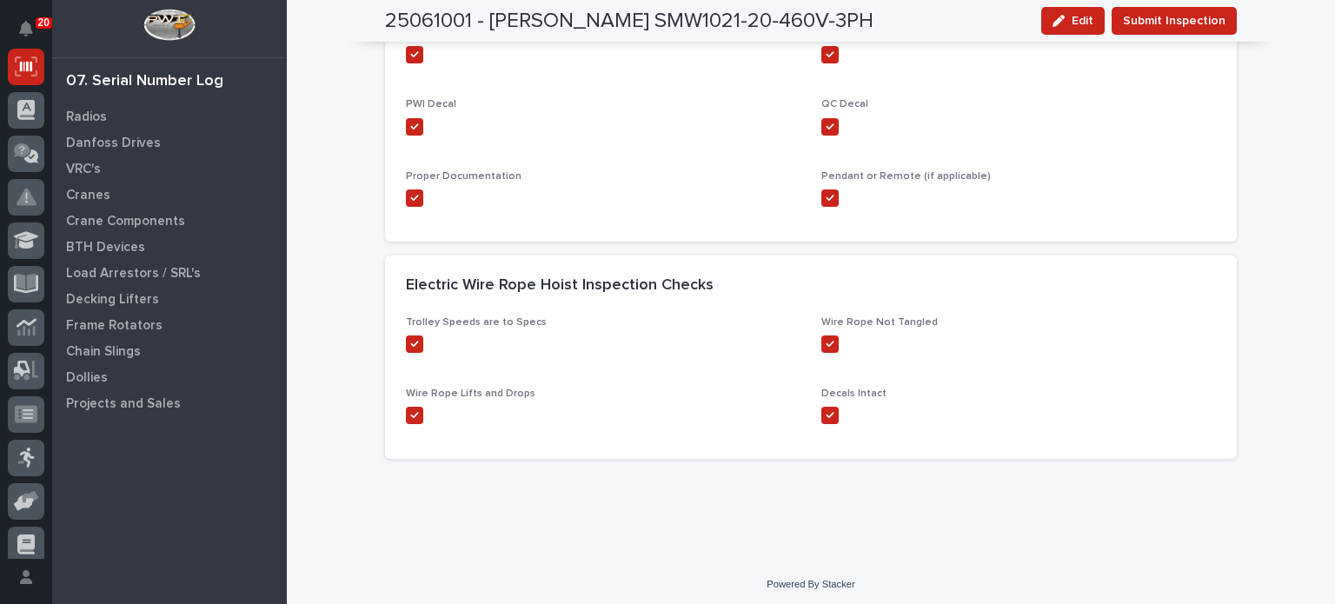
click at [1186, 23] on span "Submit Inspection" at bounding box center [1174, 20] width 103 height 21
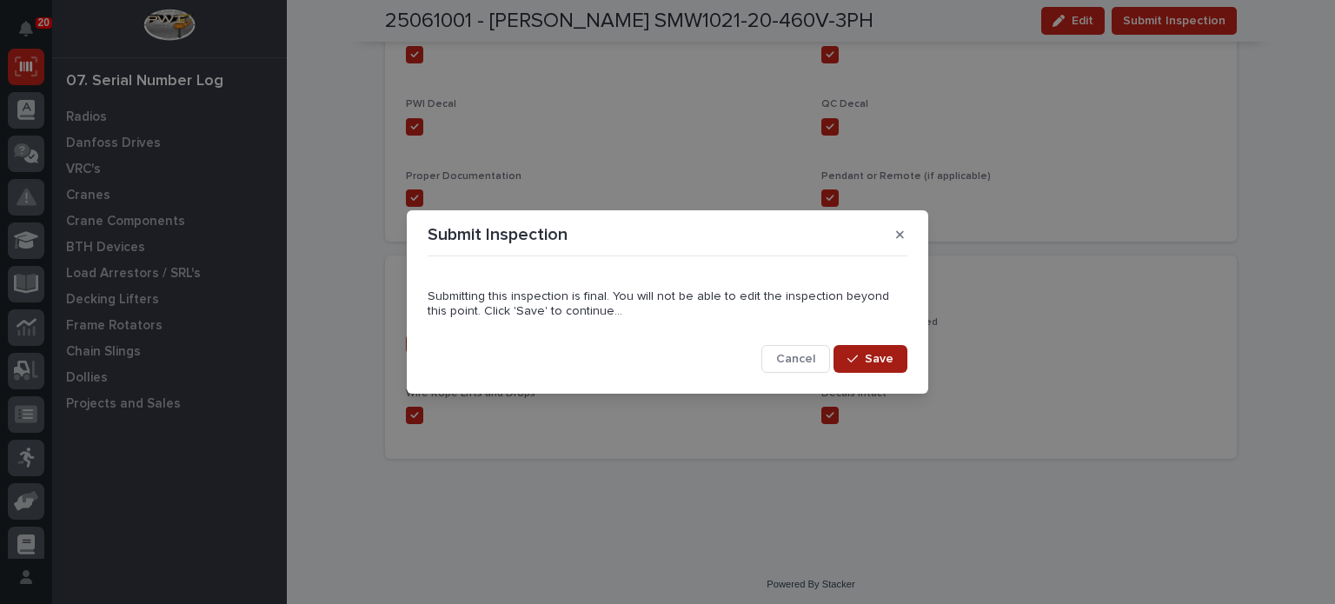
click at [876, 345] on button "Save" at bounding box center [871, 359] width 74 height 28
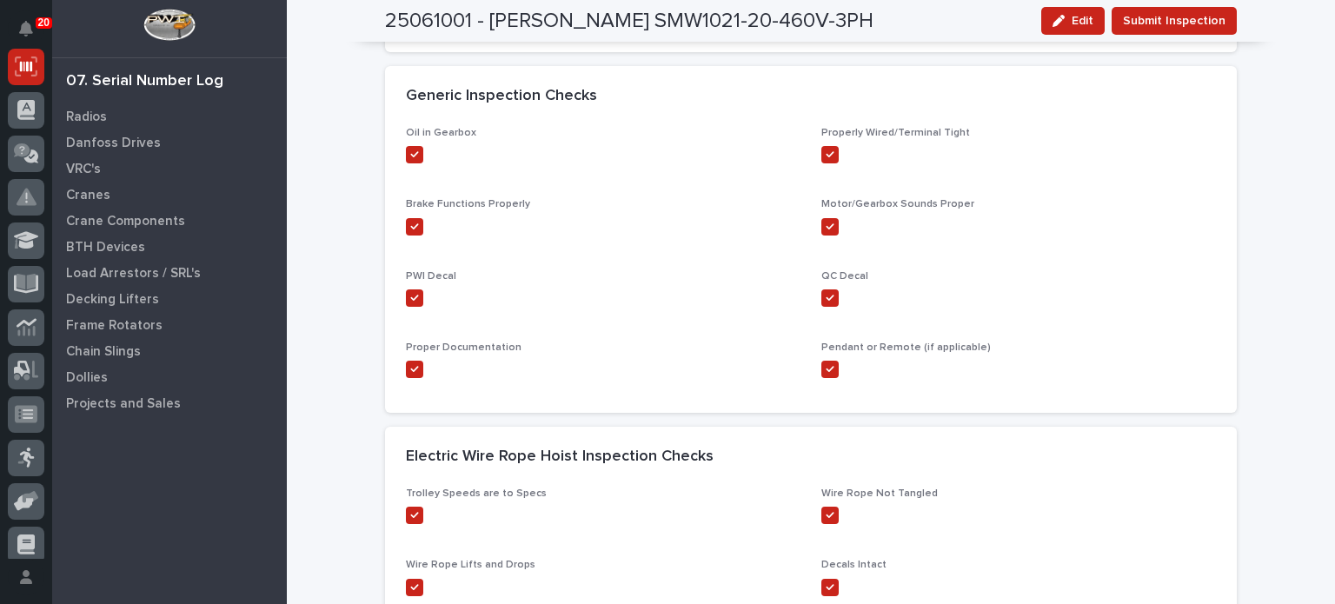
scroll to position [0, 0]
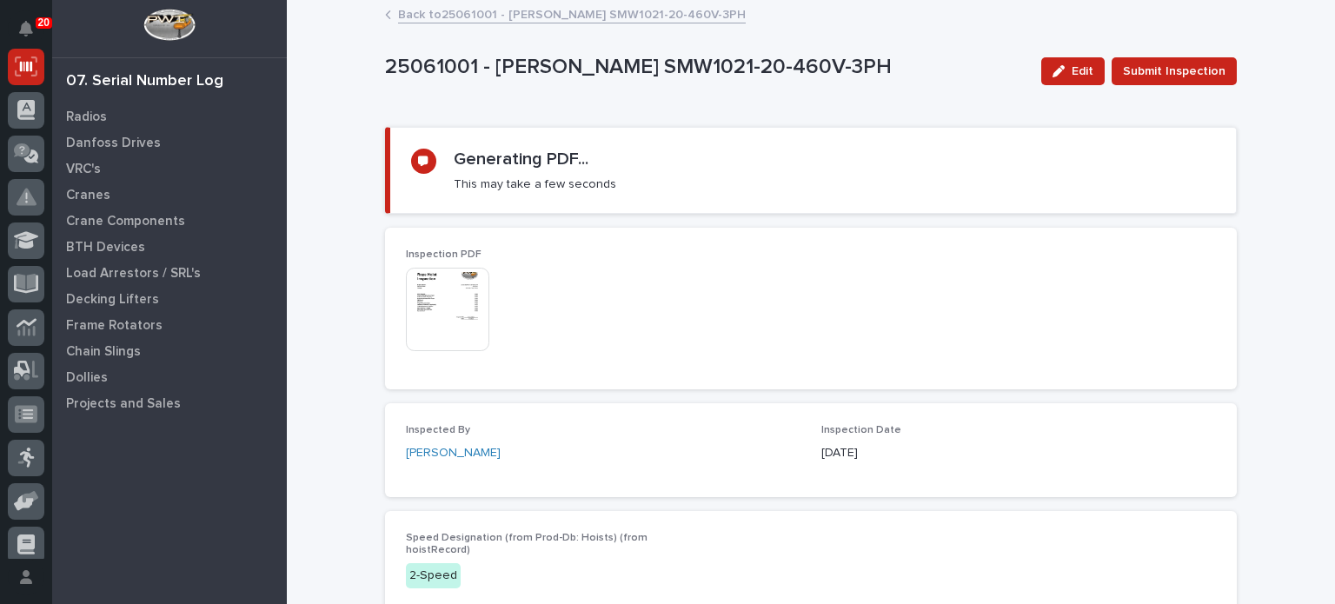
click at [456, 327] on img at bounding box center [447, 309] width 83 height 83
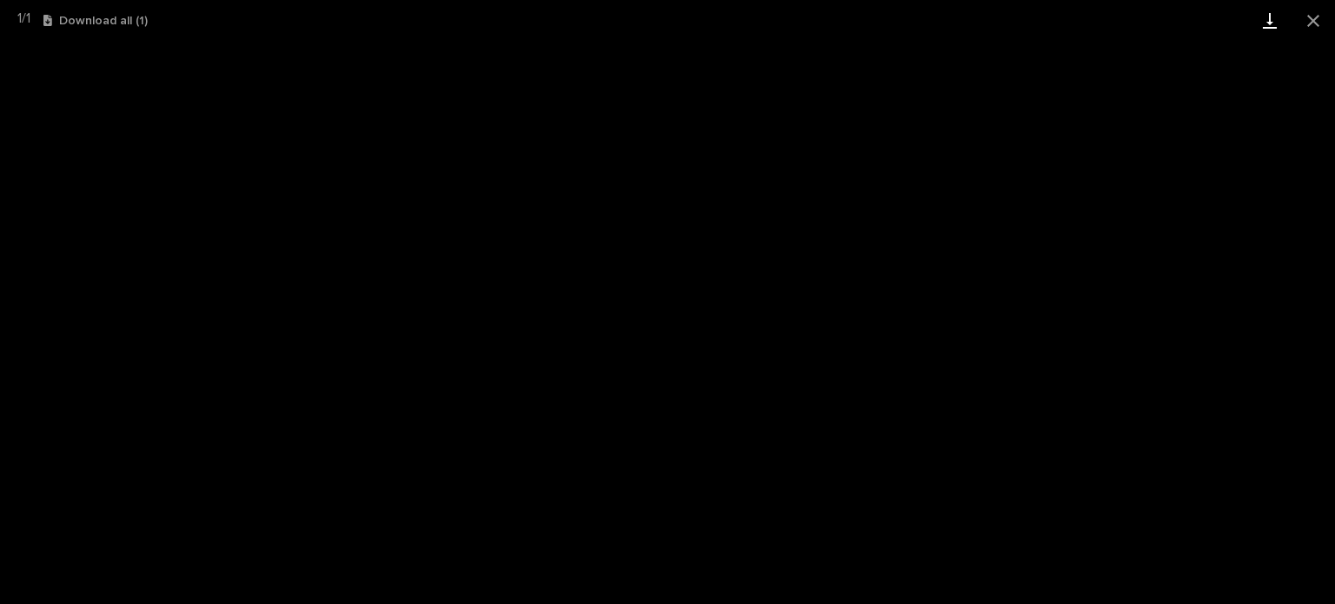
click at [1271, 26] on link "Download" at bounding box center [1269, 20] width 43 height 41
